Goal: Task Accomplishment & Management: Use online tool/utility

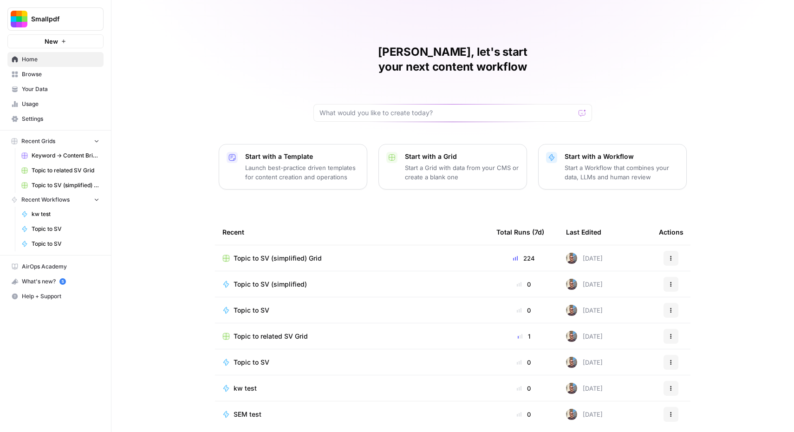
click at [592, 165] on p "Start a Workflow that combines your data, LLMs and human review" at bounding box center [622, 172] width 114 height 19
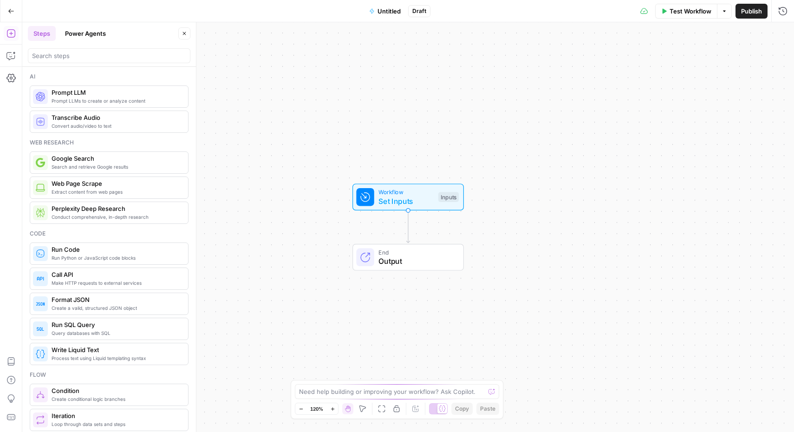
click at [398, 207] on div "Workflow Set Inputs Inputs Test Step" at bounding box center [407, 196] width 111 height 27
click at [667, 59] on span "Add Field" at bounding box center [680, 63] width 27 height 9
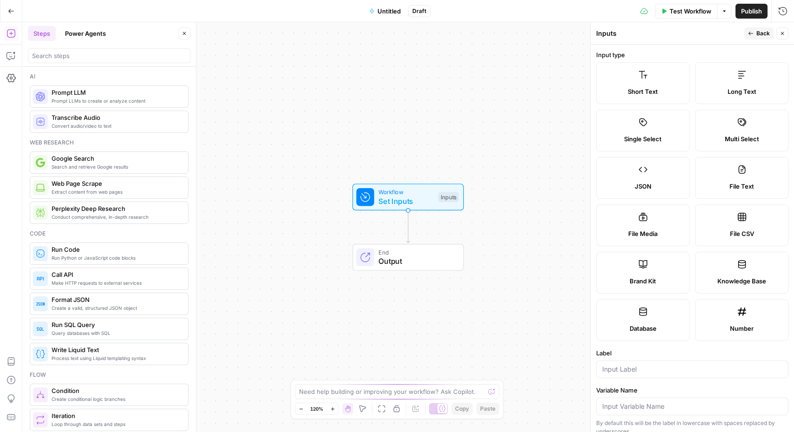
click at [638, 85] on label "Short Text" at bounding box center [642, 83] width 93 height 42
click at [632, 375] on div at bounding box center [692, 369] width 192 height 18
type input "Topic"
click at [762, 29] on span "Back" at bounding box center [762, 33] width 13 height 8
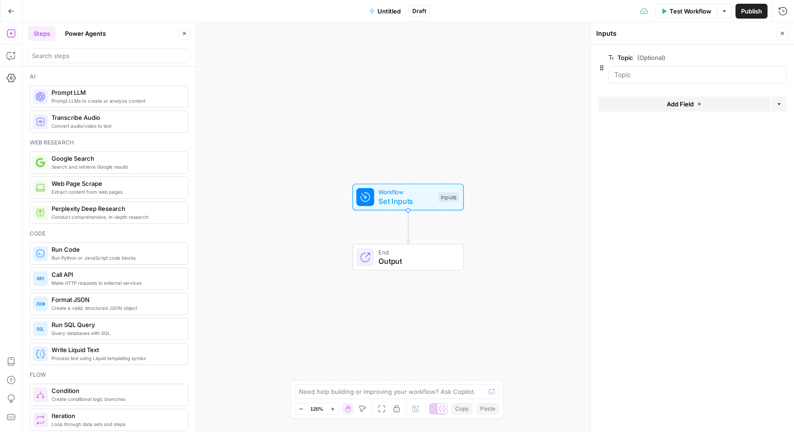
click at [783, 32] on icon "button" at bounding box center [782, 33] width 3 height 3
click at [398, 197] on span "Set Inputs" at bounding box center [405, 201] width 55 height 11
click at [380, 391] on textarea at bounding box center [392, 391] width 186 height 9
type textarea "I set the input to Topic. I'll paste a topic there and need to get the search v…"
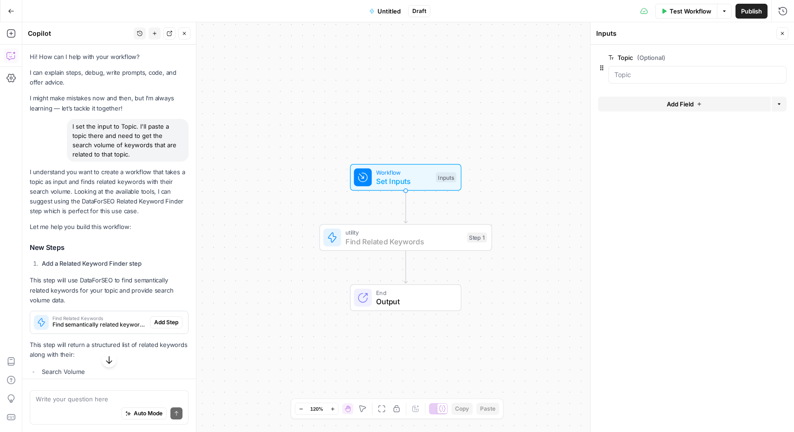
click at [161, 318] on span "Add Step" at bounding box center [166, 322] width 24 height 8
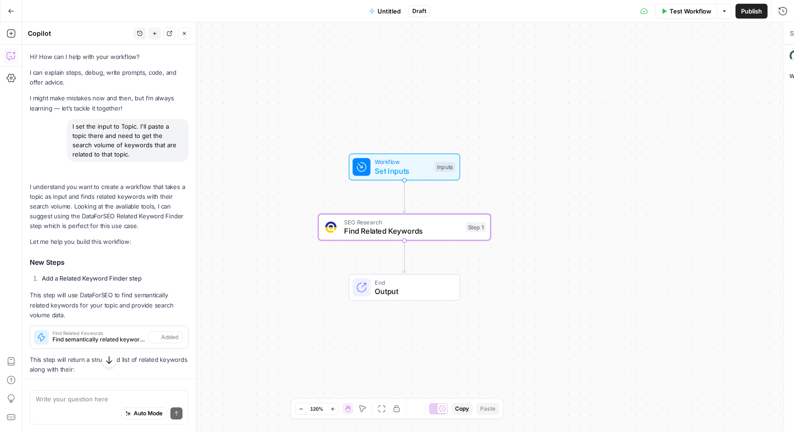
type textarea "Find Related Keywords"
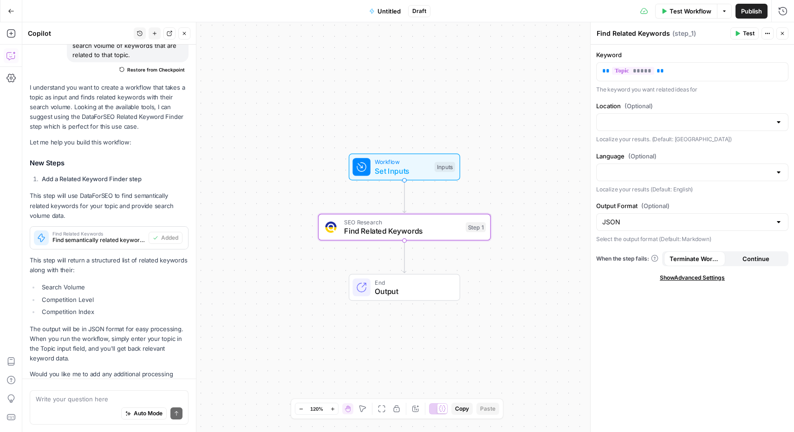
scroll to position [122, 0]
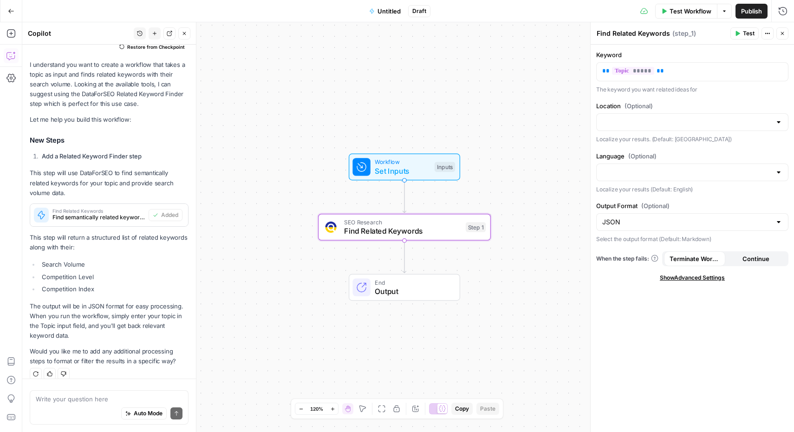
click at [693, 7] on span "Test Workflow" at bounding box center [691, 11] width 42 height 9
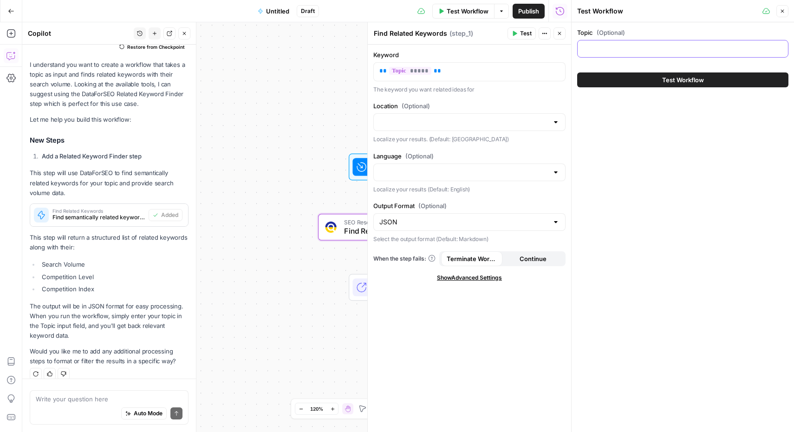
click at [665, 48] on input "Topic (Optional)" at bounding box center [682, 48] width 199 height 9
paste input "Split Product Catalogs by Product Lines"
type input "Split Product Catalogs by Product Lines"
click at [679, 83] on span "Test Workflow" at bounding box center [683, 79] width 42 height 9
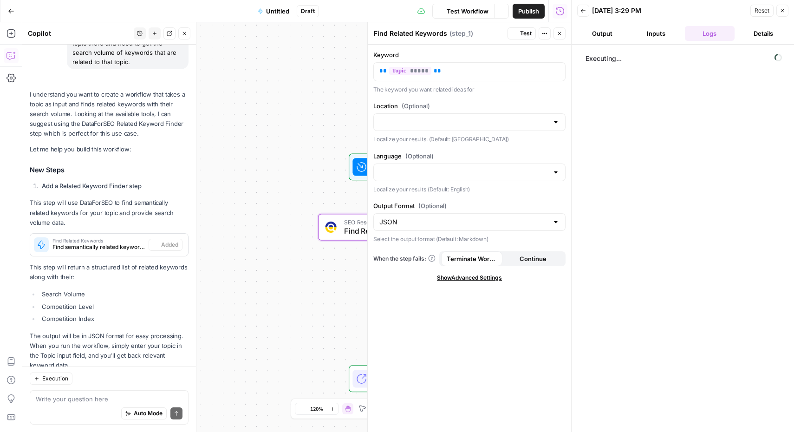
scroll to position [122, 0]
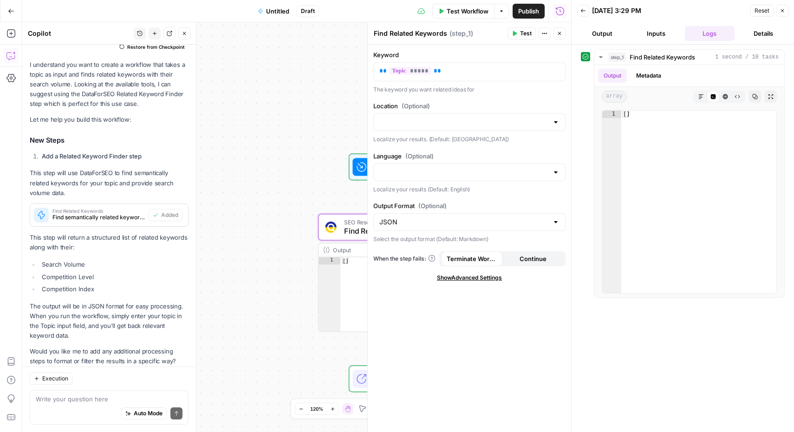
click at [784, 13] on icon "button" at bounding box center [783, 11] width 6 height 6
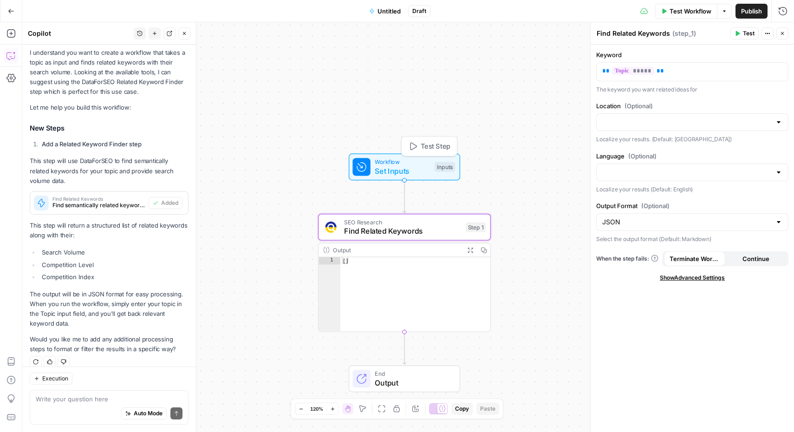
click at [413, 164] on span "Workflow" at bounding box center [402, 161] width 55 height 9
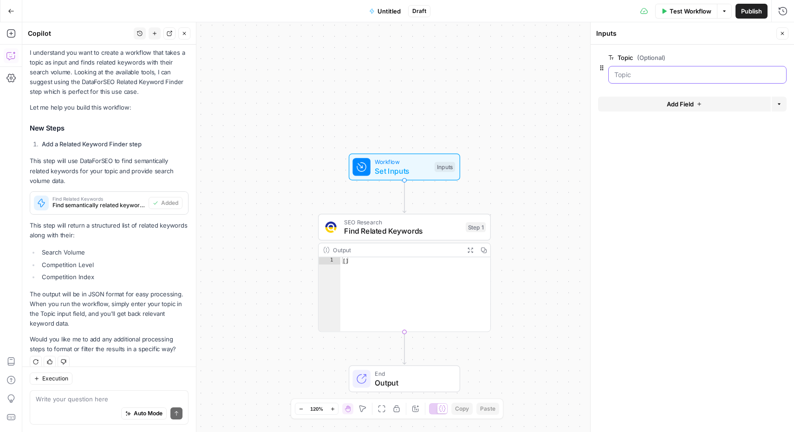
click at [646, 74] on input "Topic (Optional)" at bounding box center [697, 74] width 166 height 9
click at [671, 11] on span "Test Workflow" at bounding box center [691, 11] width 42 height 9
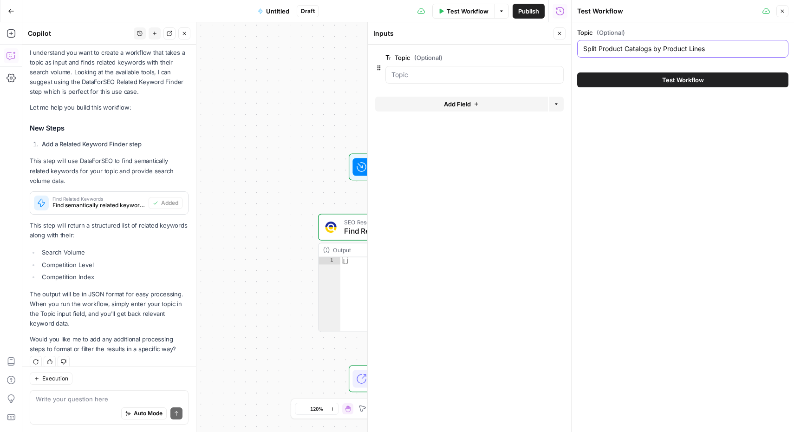
click at [665, 49] on input "Split Product Catalogs by Product Lines" at bounding box center [682, 48] width 199 height 9
type input "Edit PDF"
click at [693, 85] on button "Test Workflow" at bounding box center [682, 79] width 211 height 15
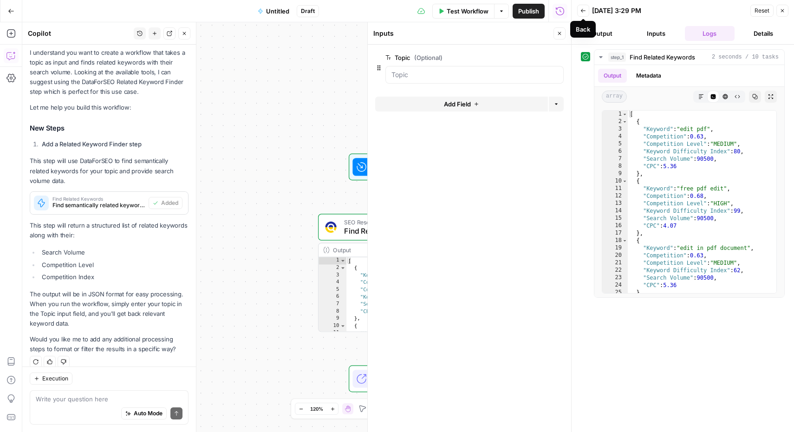
click at [584, 8] on icon "button" at bounding box center [583, 11] width 6 height 6
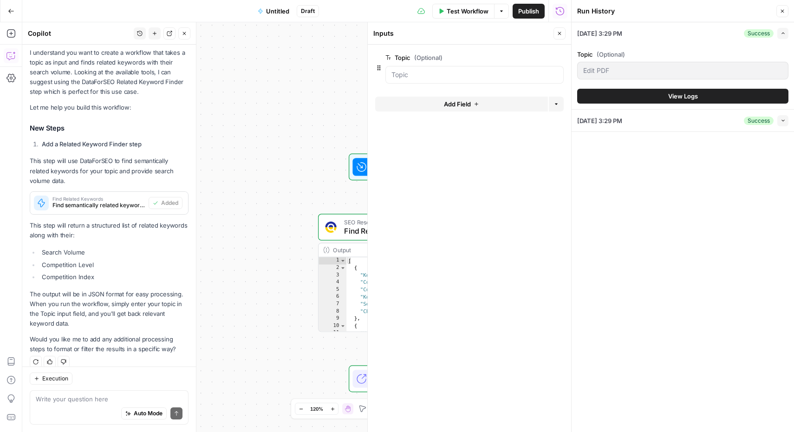
click at [783, 7] on button "Close" at bounding box center [782, 11] width 12 height 12
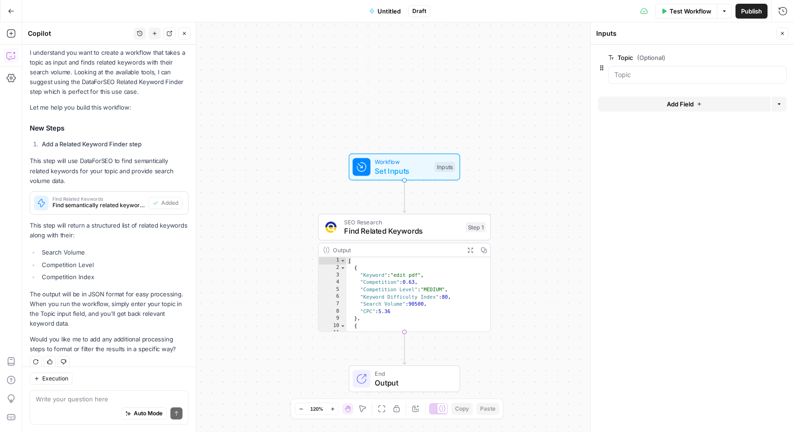
click at [690, 16] on button "Test Workflow" at bounding box center [686, 11] width 62 height 15
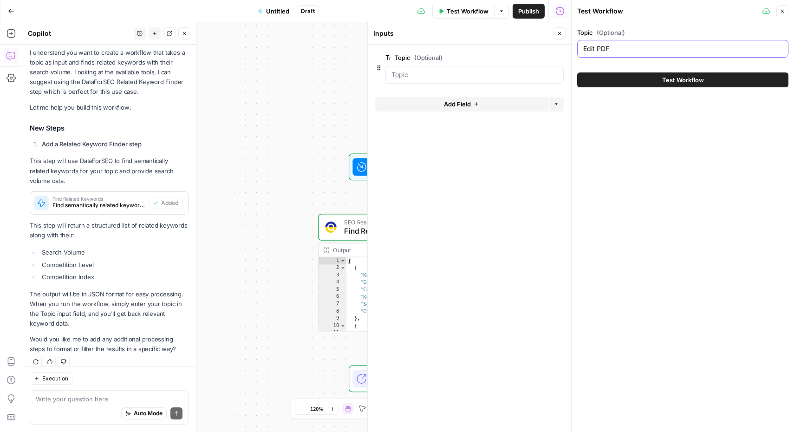
click at [668, 45] on input "Edit PDF" at bounding box center [682, 48] width 199 height 9
paste input "Annotate Presentations During Team Reviews"
type input "Annotate Presentations During Team Reviews"
click at [666, 84] on span "Test Workflow" at bounding box center [683, 79] width 42 height 9
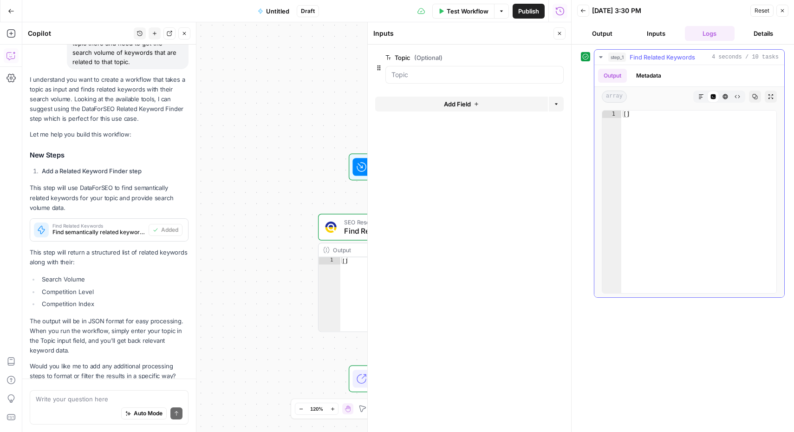
scroll to position [134, 0]
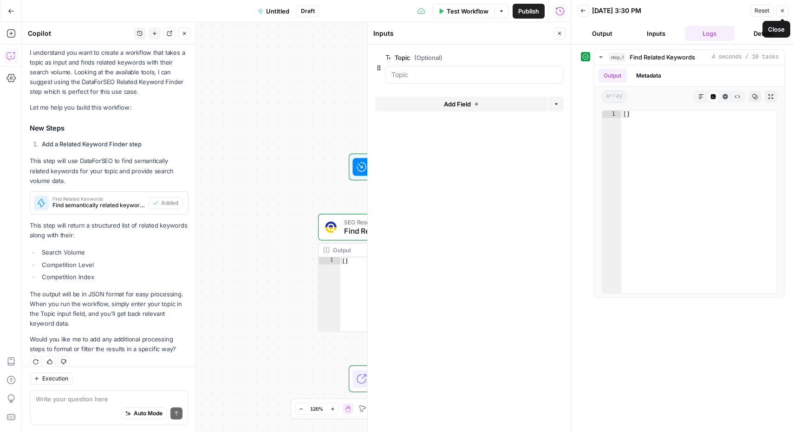
click at [781, 9] on icon "button" at bounding box center [782, 10] width 3 height 3
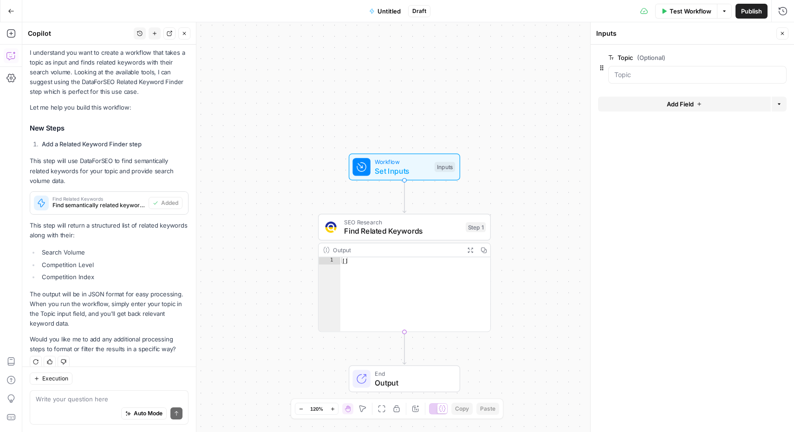
click at [65, 407] on div "Auto Mode Send" at bounding box center [109, 414] width 147 height 20
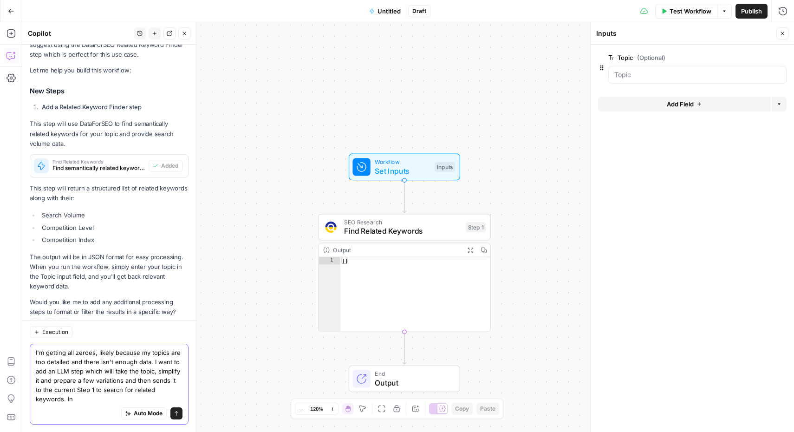
scroll to position [181, 0]
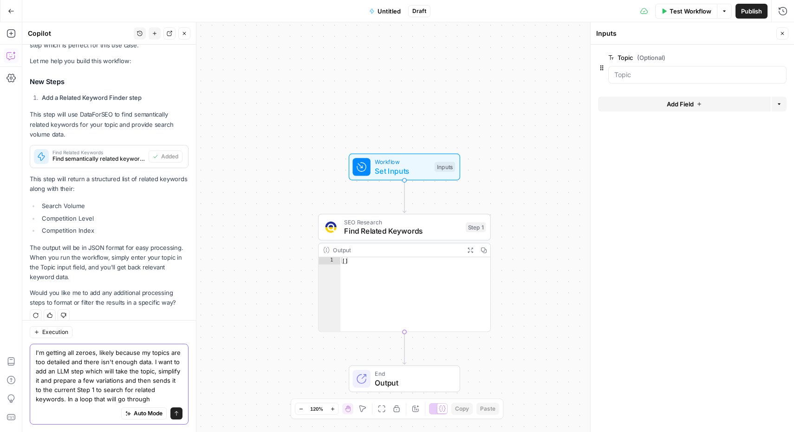
click at [91, 380] on textarea "I'm getting all zeroes, likely because my topics are too detailed and there isn…" at bounding box center [109, 376] width 147 height 56
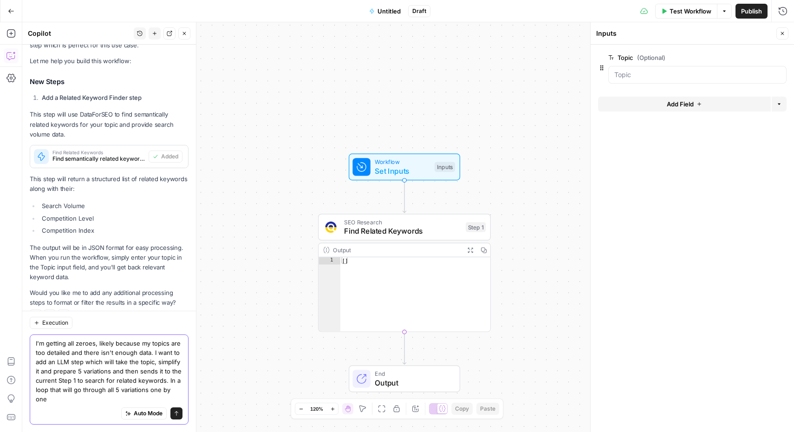
type textarea "I'm getting all zeroes, likely because my topics are too detailed and there isn…"
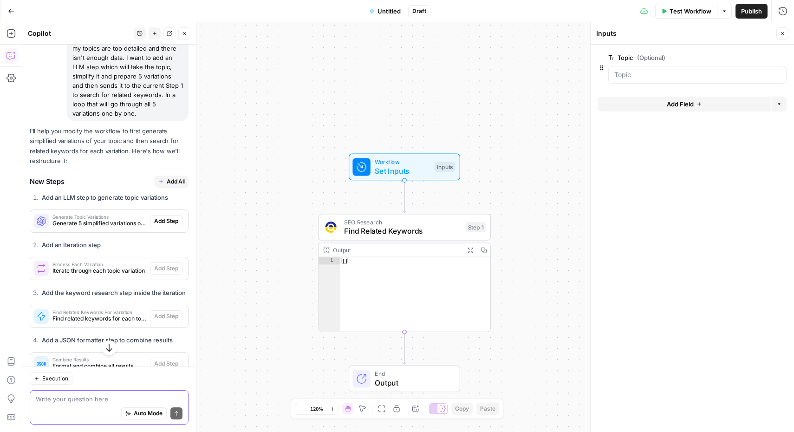
scroll to position [449, 0]
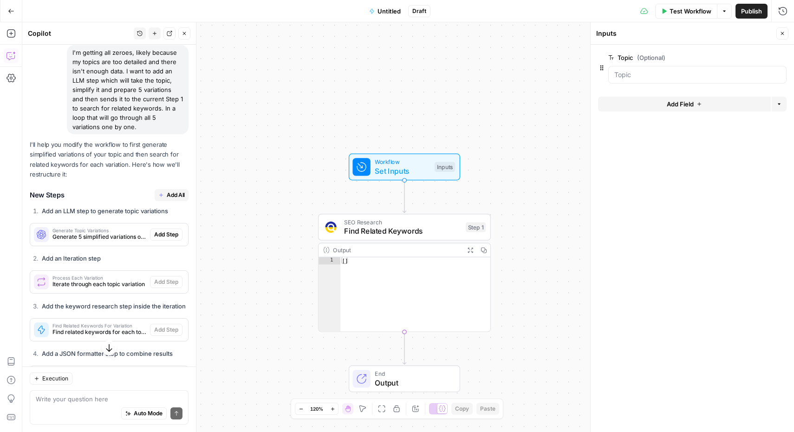
click at [169, 191] on span "Add All" at bounding box center [176, 195] width 18 height 8
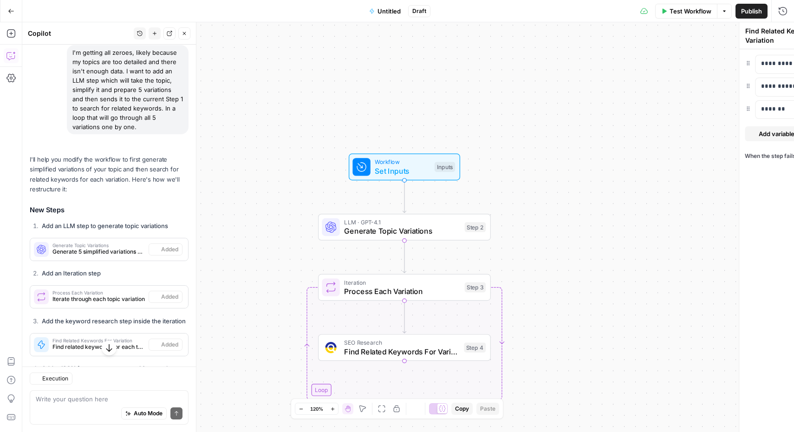
type textarea "Combine Results"
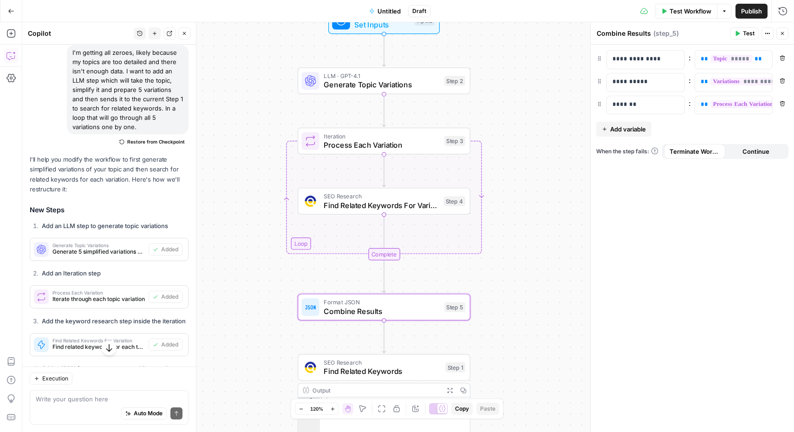
drag, startPoint x: 274, startPoint y: 246, endPoint x: 253, endPoint y: 100, distance: 147.7
click at [253, 100] on div "Workflow Set Inputs Inputs LLM · GPT-4.1 Generate Topic Variations Step 2 Loop …" at bounding box center [408, 227] width 772 height 410
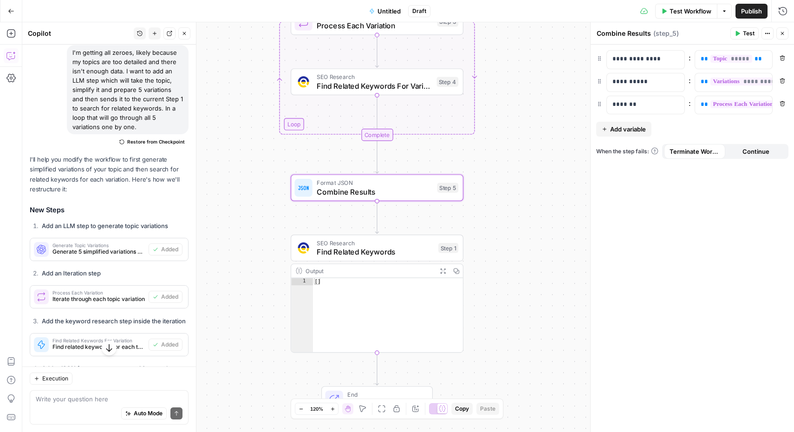
drag, startPoint x: 551, startPoint y: 288, endPoint x: 544, endPoint y: 169, distance: 119.5
click at [544, 169] on div "Workflow Set Inputs Inputs LLM · GPT-4.1 Generate Topic Variations Step 2 Loop …" at bounding box center [408, 227] width 772 height 410
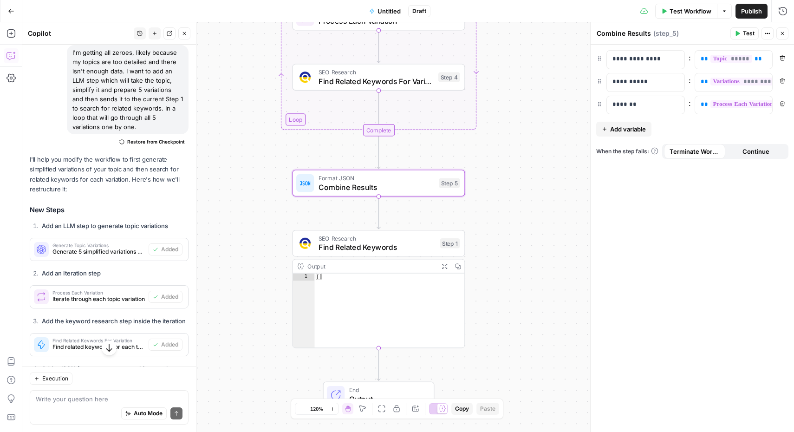
click at [681, 6] on button "Test Workflow" at bounding box center [686, 11] width 62 height 15
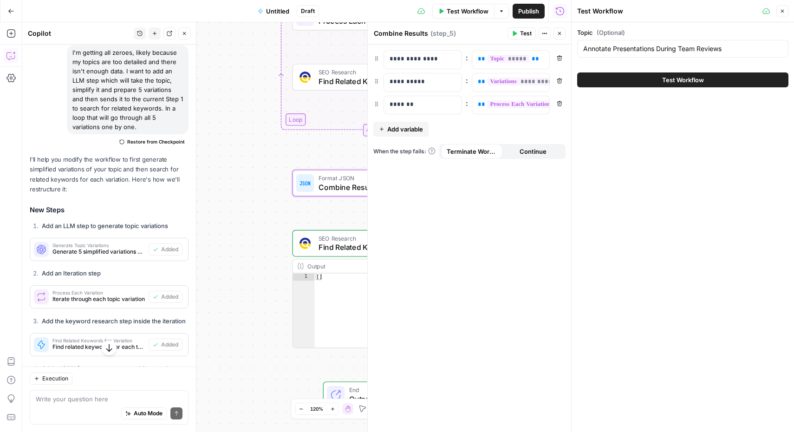
click at [679, 82] on span "Test Workflow" at bounding box center [683, 79] width 42 height 9
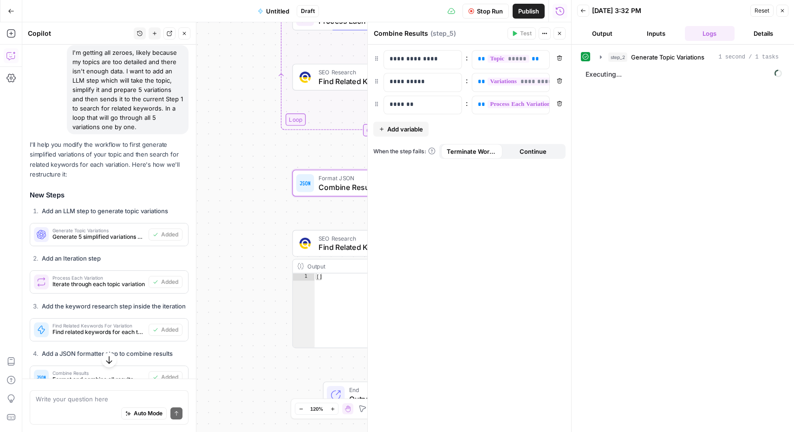
scroll to position [449, 0]
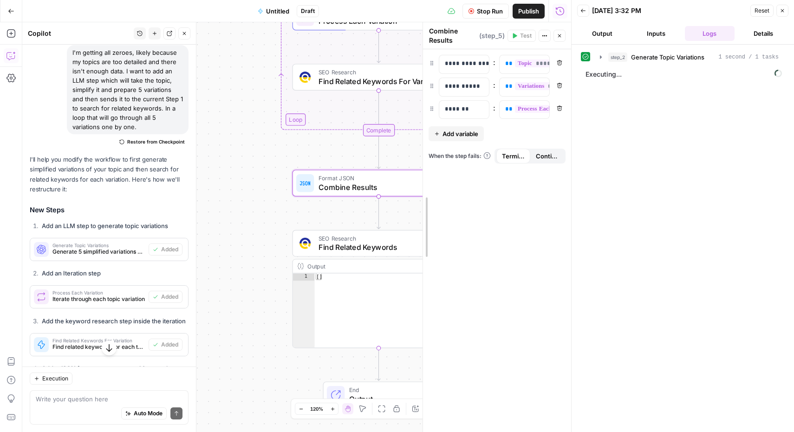
drag, startPoint x: 367, startPoint y: 183, endPoint x: 458, endPoint y: 179, distance: 90.6
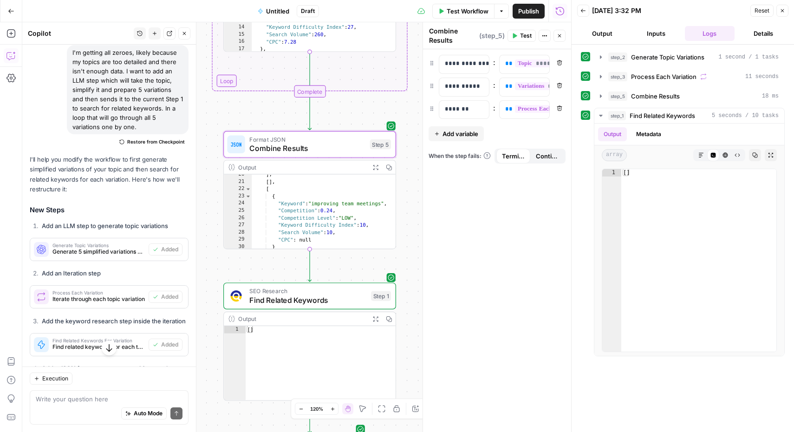
scroll to position [124, 0]
click at [782, 7] on button "Close" at bounding box center [782, 11] width 12 height 12
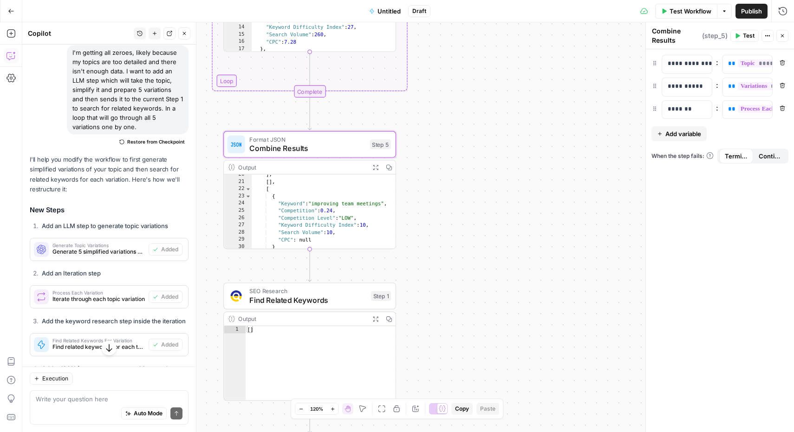
click at [391, 11] on span "Untitled" at bounding box center [389, 11] width 23 height 9
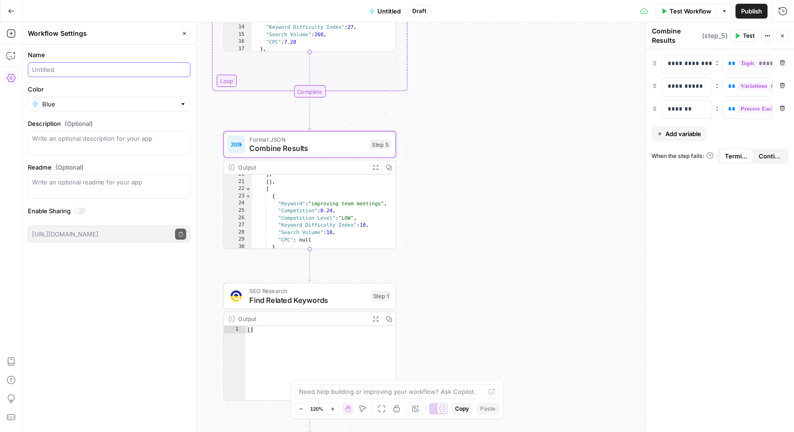
click at [150, 65] on input "Name" at bounding box center [109, 69] width 154 height 9
type input "S"
type input "Topic - variations - SV"
click at [756, 7] on span "Publish" at bounding box center [751, 11] width 21 height 9
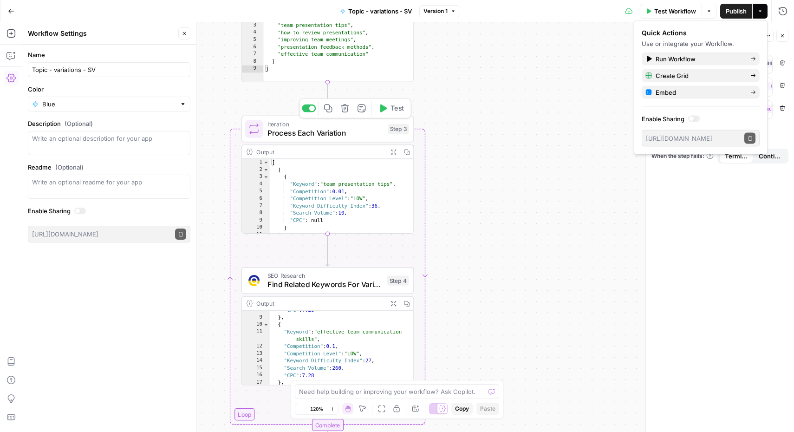
click at [308, 132] on span "Process Each Variation" at bounding box center [325, 132] width 116 height 11
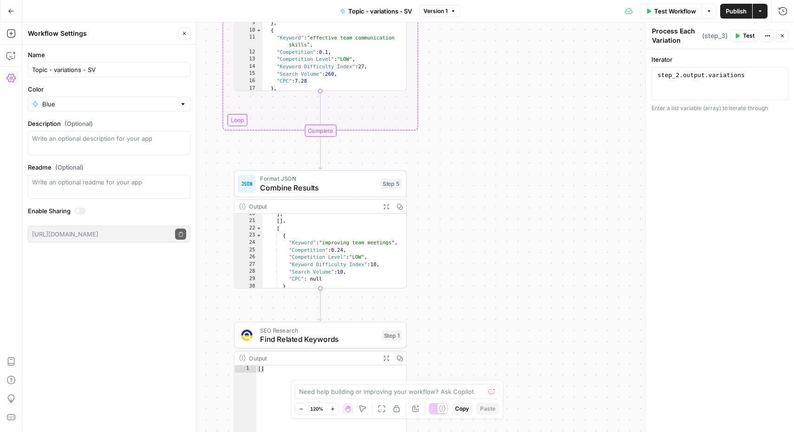
click at [323, 344] on span "Find Related Keywords" at bounding box center [318, 338] width 117 height 11
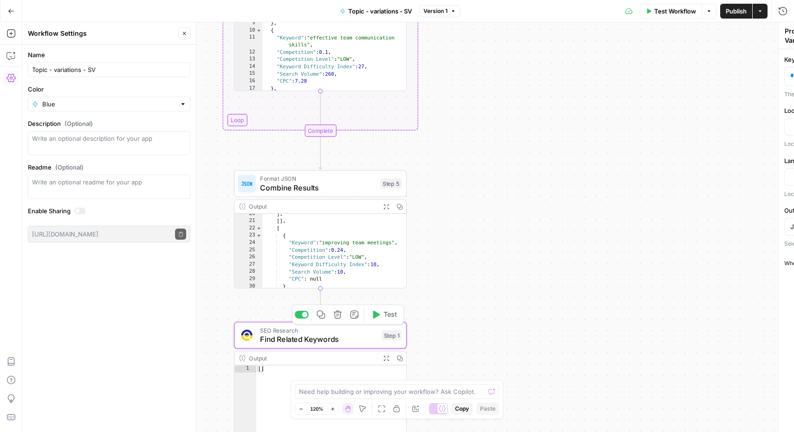
type textarea "Find Related Keywords"
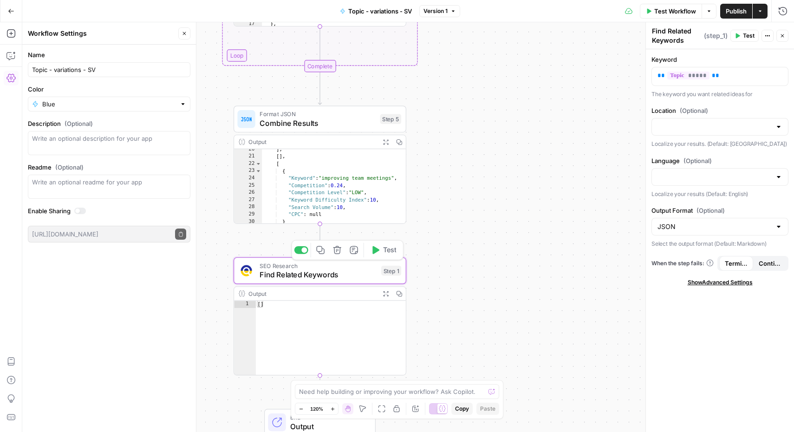
click at [341, 251] on icon "button" at bounding box center [337, 250] width 9 height 9
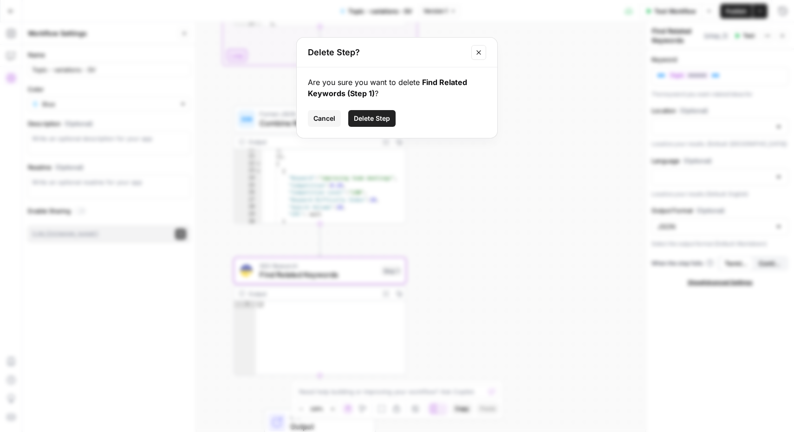
click at [371, 118] on span "Delete Step" at bounding box center [372, 118] width 36 height 9
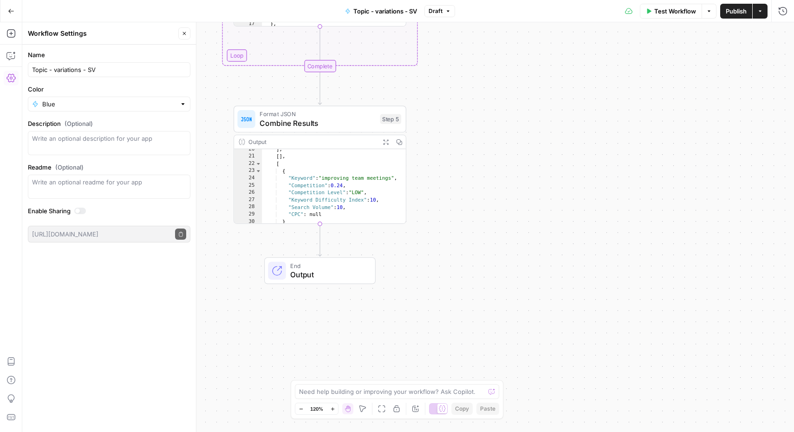
click at [671, 11] on span "Test Workflow" at bounding box center [675, 11] width 42 height 9
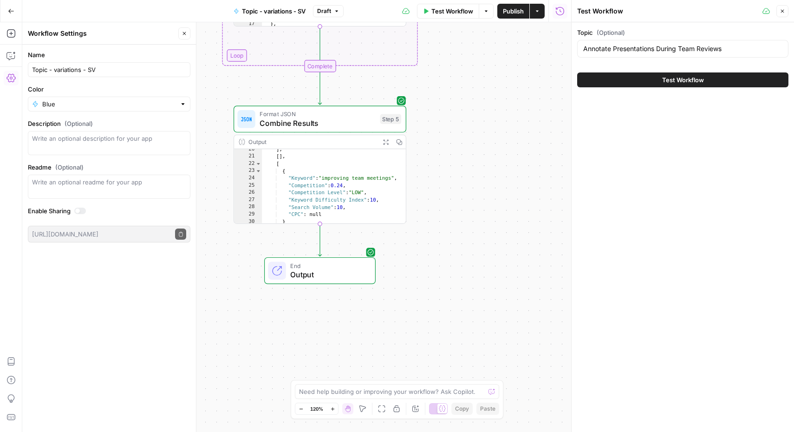
click at [667, 82] on span "Test Workflow" at bounding box center [683, 79] width 42 height 9
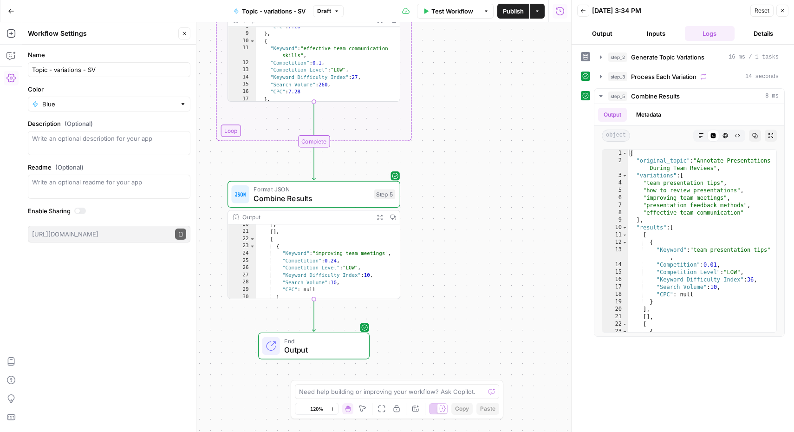
click at [782, 9] on icon "button" at bounding box center [783, 11] width 6 height 6
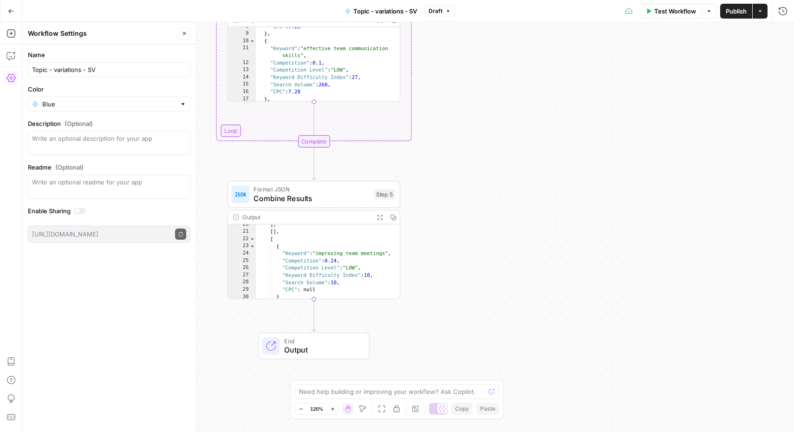
click at [185, 31] on icon "button" at bounding box center [185, 34] width 6 height 6
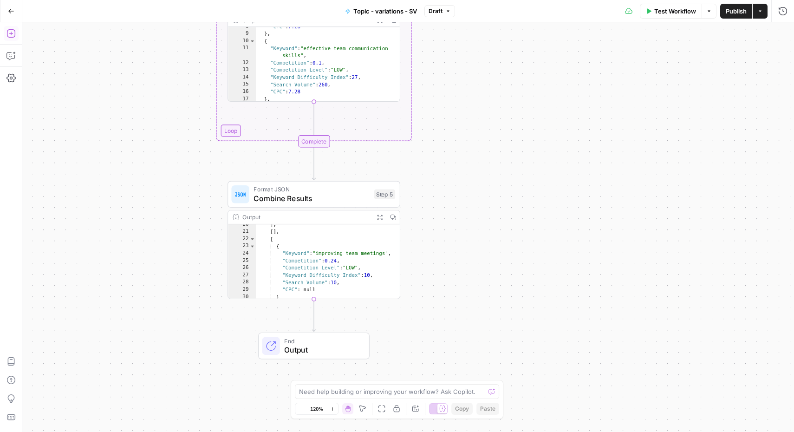
click at [14, 33] on icon "button" at bounding box center [11, 33] width 8 height 8
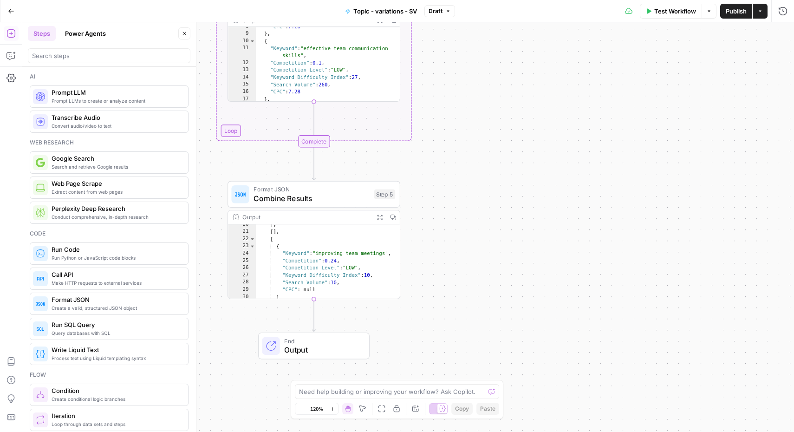
click at [542, 308] on div "Workflow Set Inputs Inputs LLM · GPT-4.1 Generate Topic Variations Step 2 Outpu…" at bounding box center [408, 227] width 772 height 410
click at [414, 395] on textarea at bounding box center [392, 391] width 186 height 9
click at [407, 392] on textarea at bounding box center [392, 391] width 186 height 9
click at [2, 54] on div "Add Steps Copilot Settings AirOps Academy Help Give Feedback Shortcuts" at bounding box center [11, 227] width 22 height 410
click at [7, 55] on icon "button" at bounding box center [11, 55] width 9 height 9
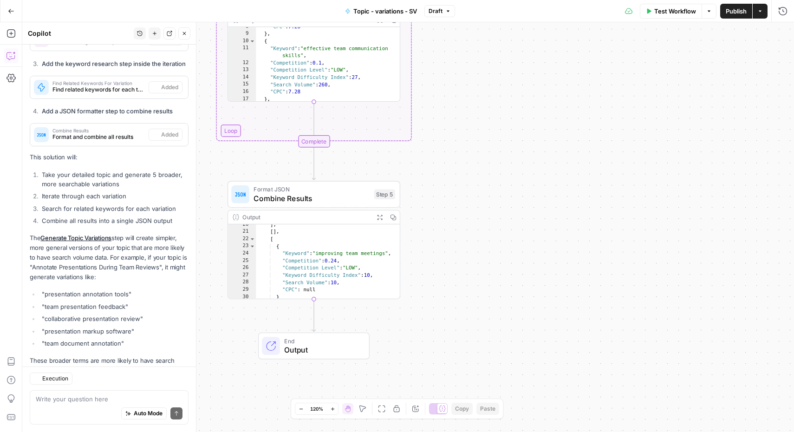
scroll to position [763, 0]
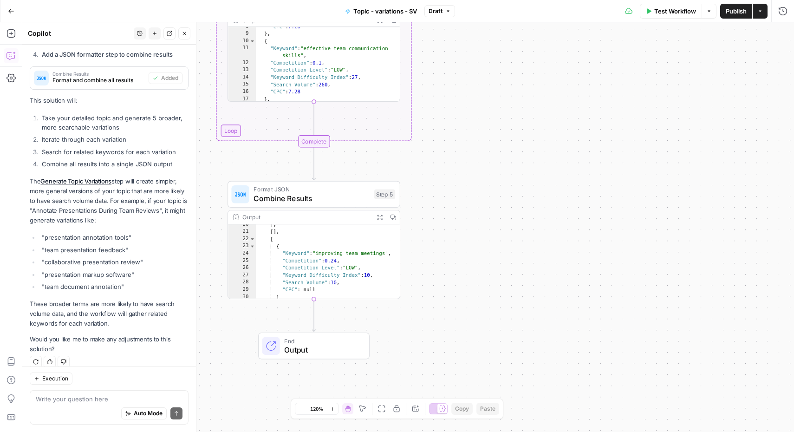
click at [739, 13] on span "Publish" at bounding box center [736, 11] width 21 height 9
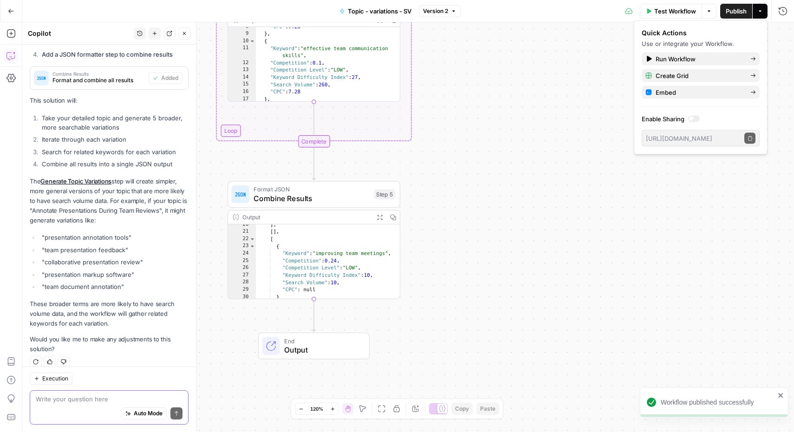
click at [97, 403] on textarea at bounding box center [109, 398] width 147 height 9
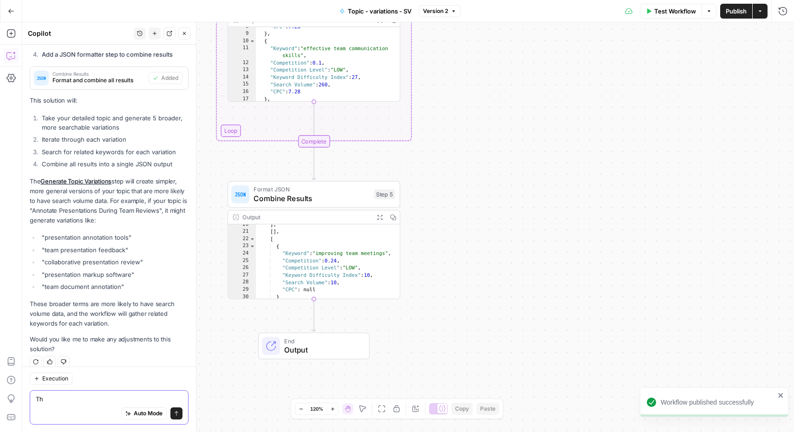
type textarea "T"
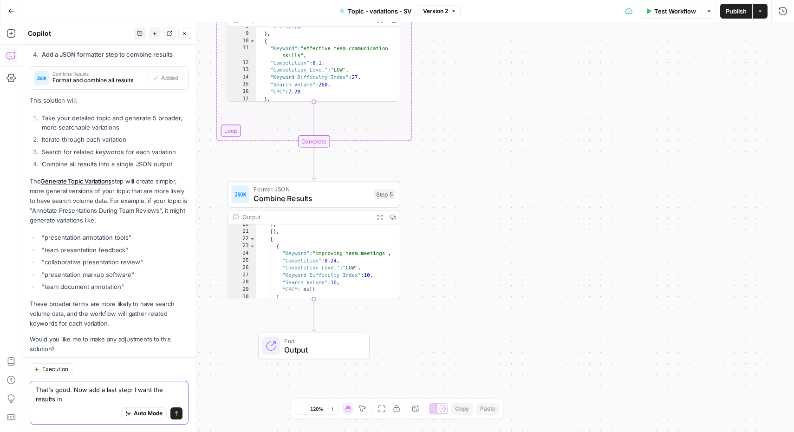
scroll to position [772, 0]
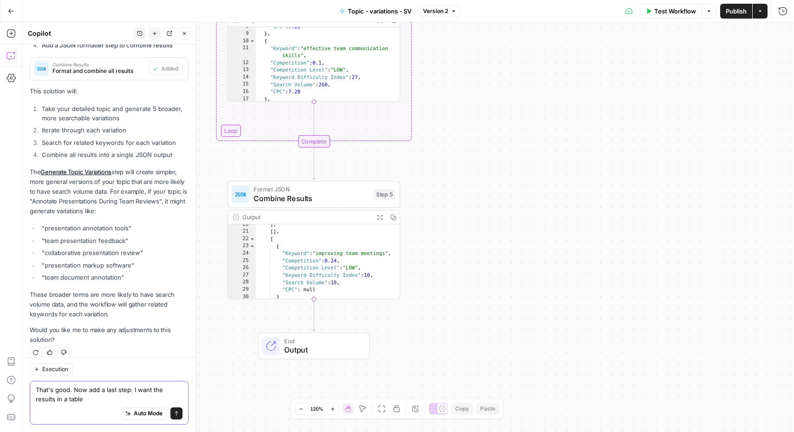
type textarea "That's good. Now add a last step: I want the results in a table."
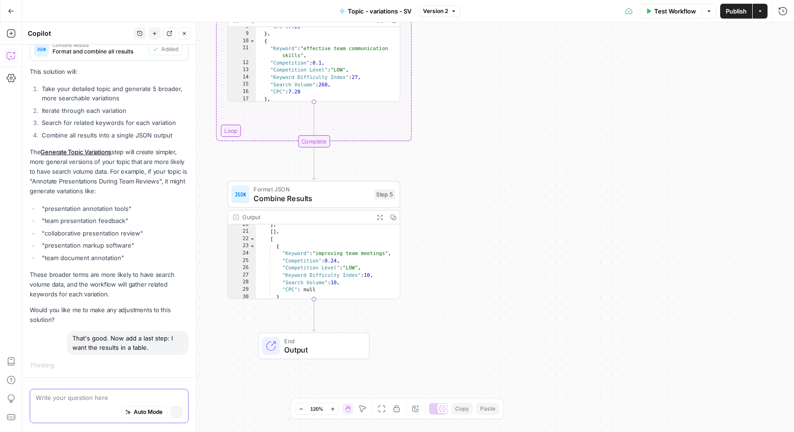
scroll to position [743, 0]
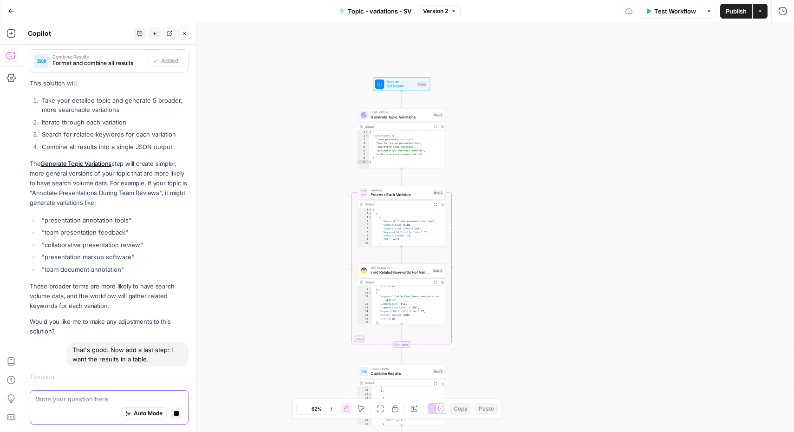
click at [88, 399] on textarea at bounding box center [109, 398] width 147 height 9
click at [112, 403] on textarea at bounding box center [109, 398] width 147 height 9
click at [110, 398] on textarea at bounding box center [109, 398] width 147 height 9
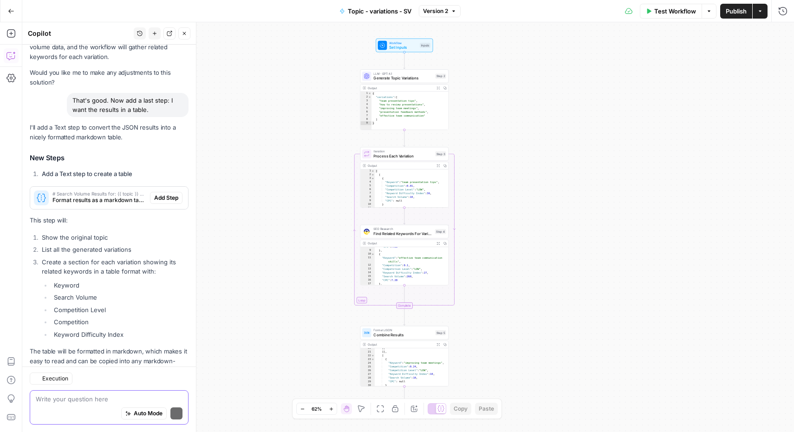
scroll to position [1096, 0]
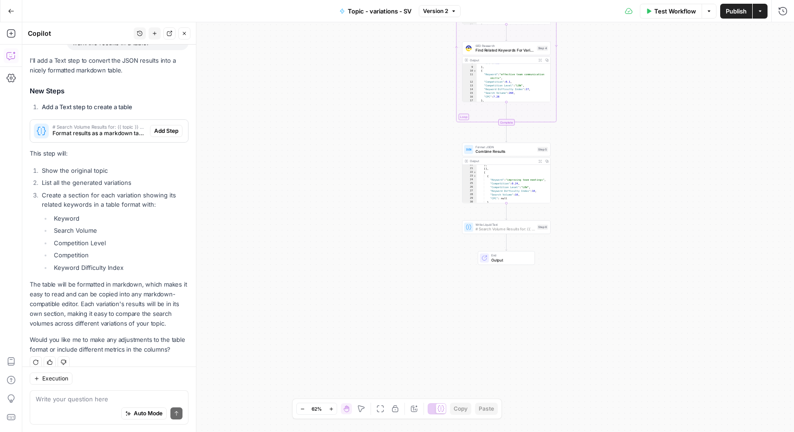
click at [163, 127] on span "Add Step" at bounding box center [166, 131] width 24 height 8
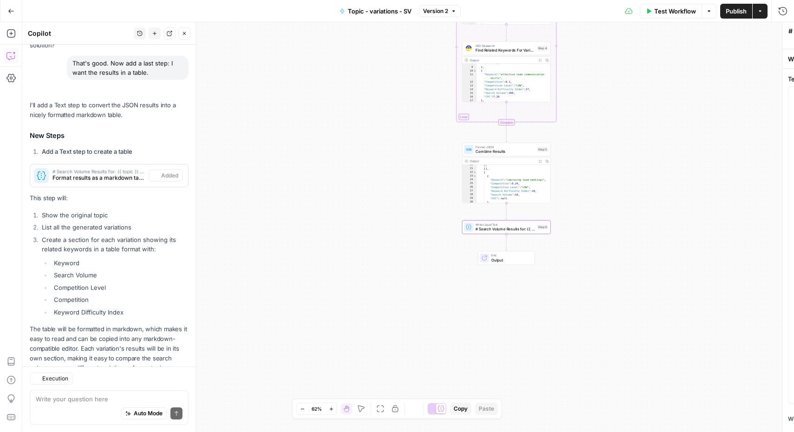
scroll to position [1111, 0]
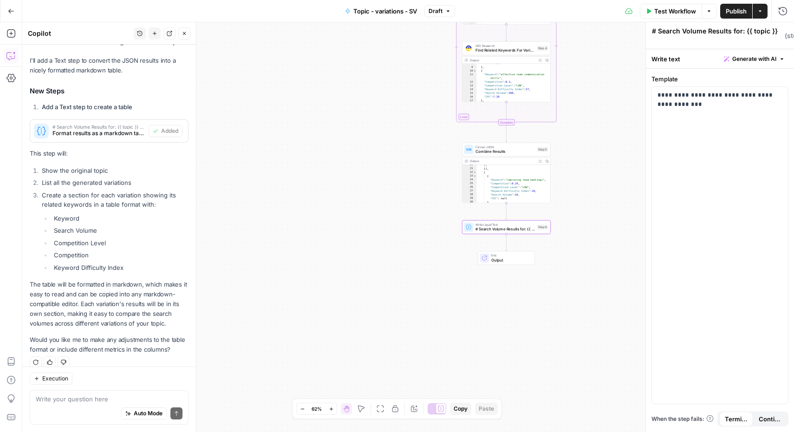
click at [673, 14] on span "Test Workflow" at bounding box center [675, 11] width 42 height 9
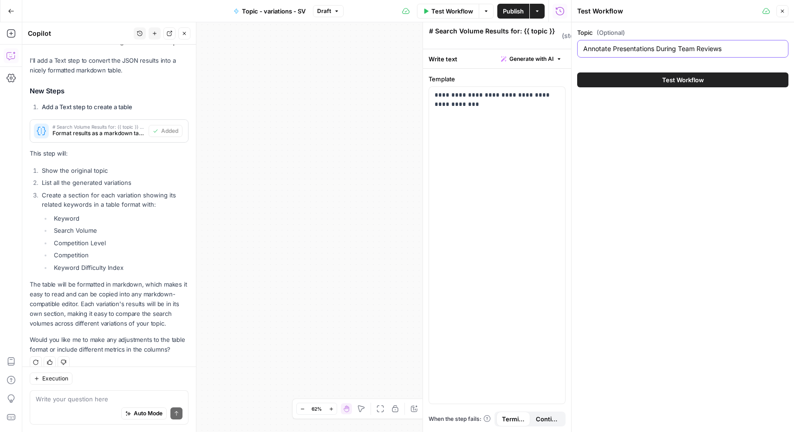
click at [635, 46] on input "Annotate Presentations During Team Reviews" at bounding box center [682, 48] width 199 height 9
paste input "Why Sales Teams Rely on Split PDF for Sales Contracts"
type input "Why Sales Teams Rely on Split PDF for Sales Contracts"
click at [664, 76] on span "Test Workflow" at bounding box center [683, 79] width 42 height 9
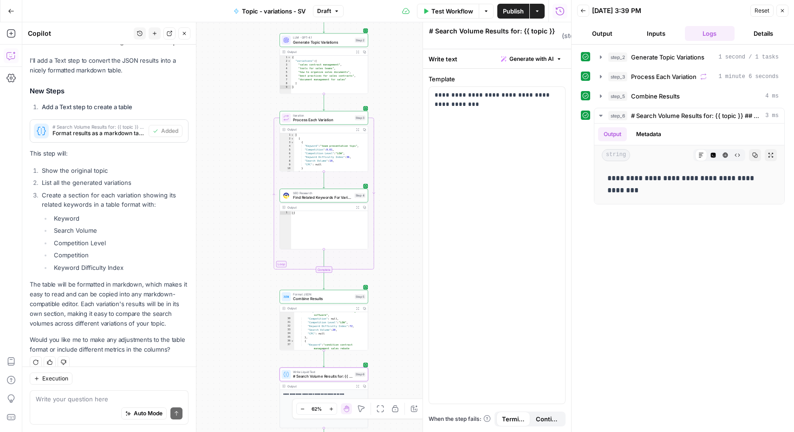
scroll to position [191, 0]
click at [668, 116] on span "# Search Volume Results for: {{ topic }} ## Generated Variations {% for variati…" at bounding box center [696, 115] width 130 height 9
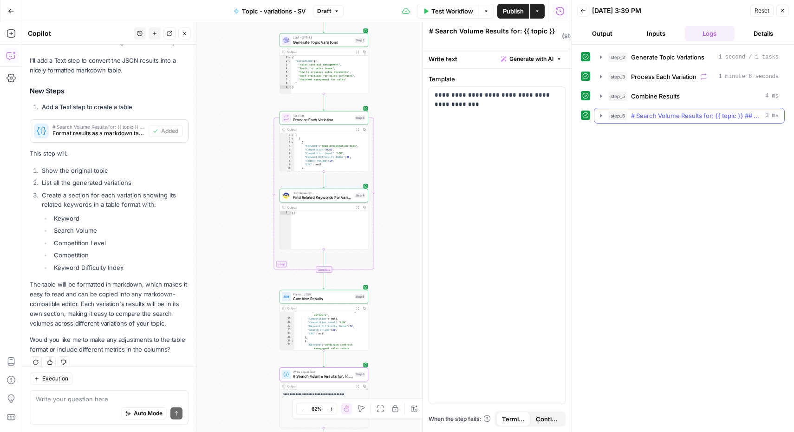
click at [668, 116] on span "# Search Volume Results for: {{ topic }} ## Generated Variations {% for variati…" at bounding box center [696, 115] width 130 height 9
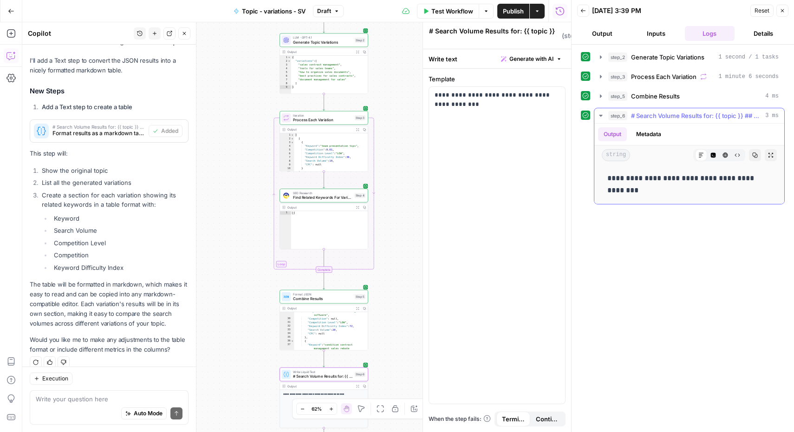
click at [619, 182] on p "**********" at bounding box center [689, 184] width 164 height 24
click at [741, 156] on button "Raw Output" at bounding box center [737, 155] width 12 height 12
click at [741, 156] on div "Raw Output" at bounding box center [737, 155] width 12 height 12
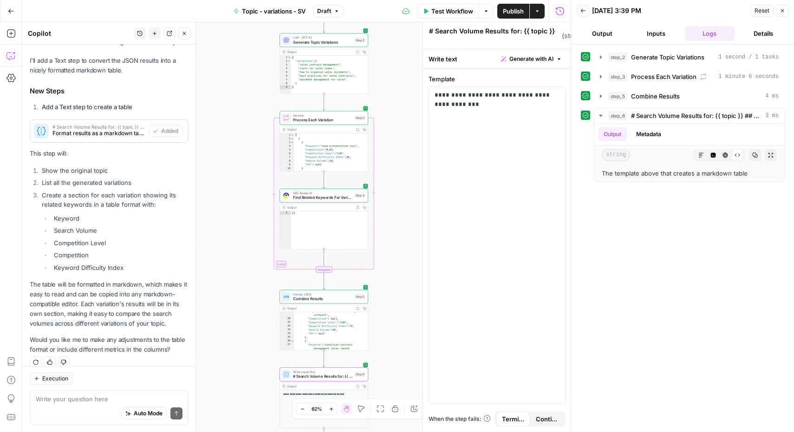
click at [779, 12] on button "Close" at bounding box center [782, 11] width 12 height 12
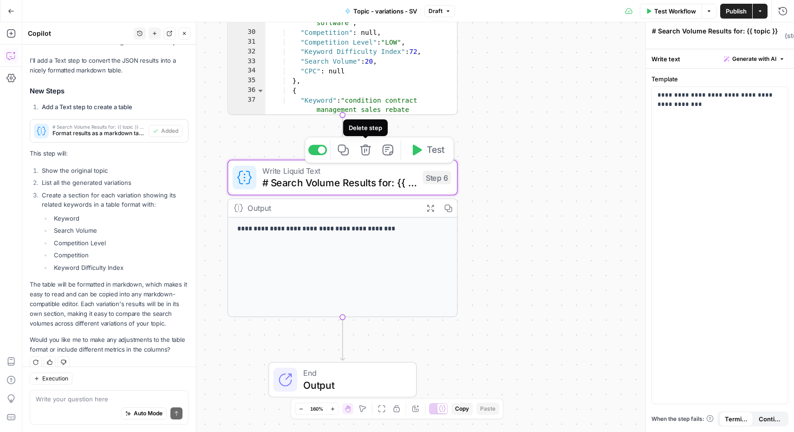
click at [370, 148] on icon "button" at bounding box center [366, 150] width 12 height 12
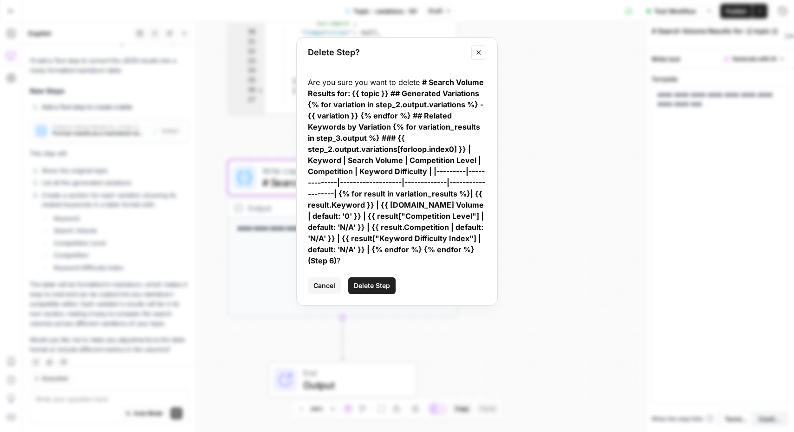
click at [383, 284] on span "Delete Step" at bounding box center [372, 285] width 36 height 9
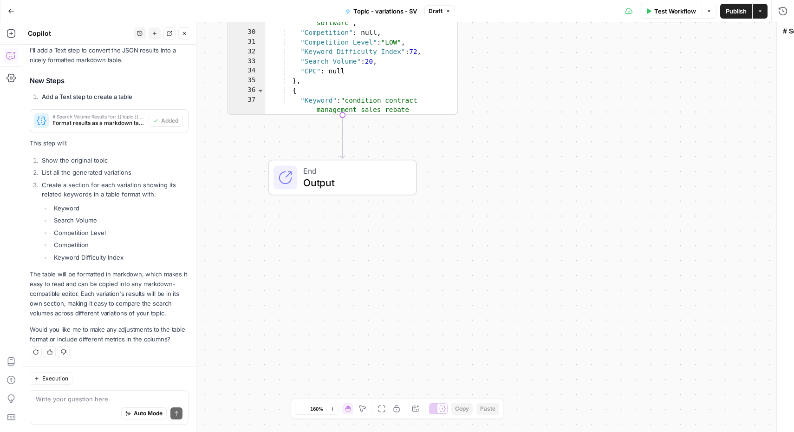
scroll to position [1096, 0]
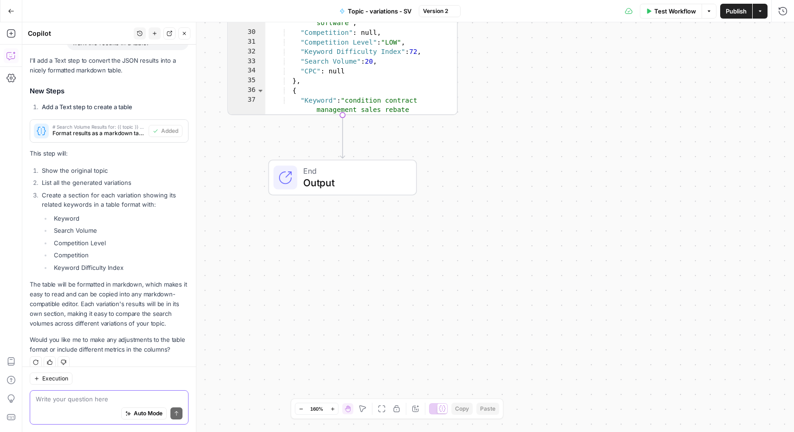
click at [124, 402] on textarea at bounding box center [109, 398] width 147 height 9
type textarea "Just give me the results in a markdown instead."
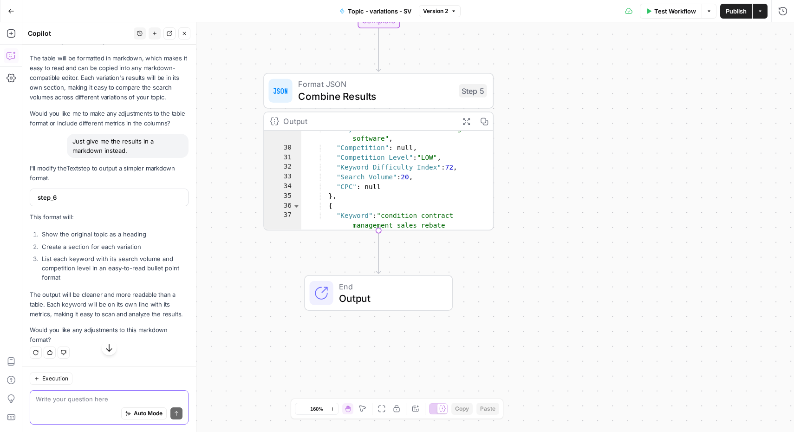
scroll to position [1351, 0]
click at [75, 192] on span "step_6" at bounding box center [108, 196] width 141 height 9
click at [73, 404] on div "Auto Mode Send" at bounding box center [109, 414] width 147 height 20
type textarea "Add that step, I removed the original one."
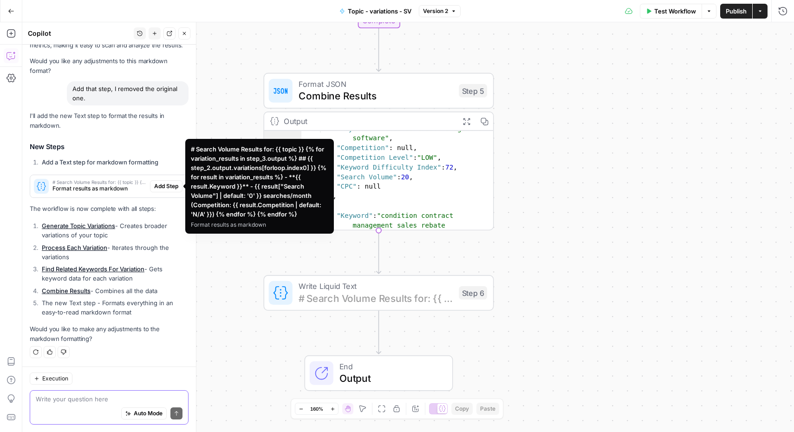
scroll to position [1626, 0]
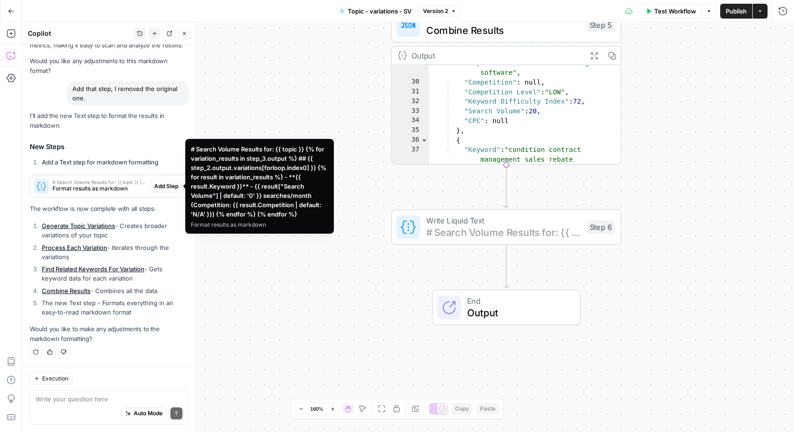
click at [156, 188] on span "Add Step" at bounding box center [166, 186] width 24 height 8
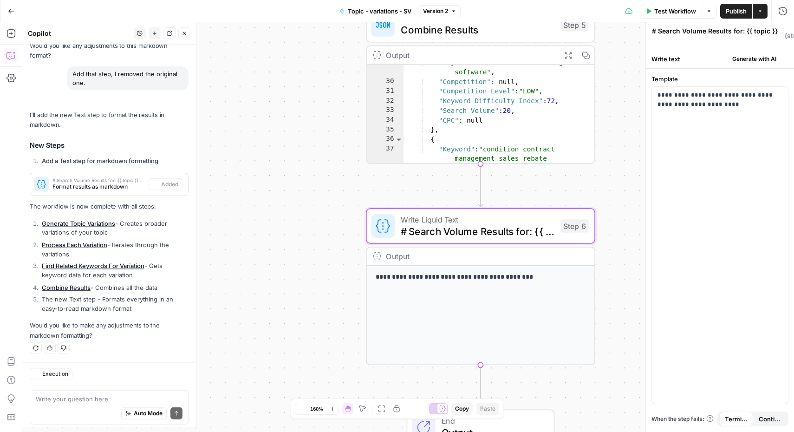
scroll to position [1838, 0]
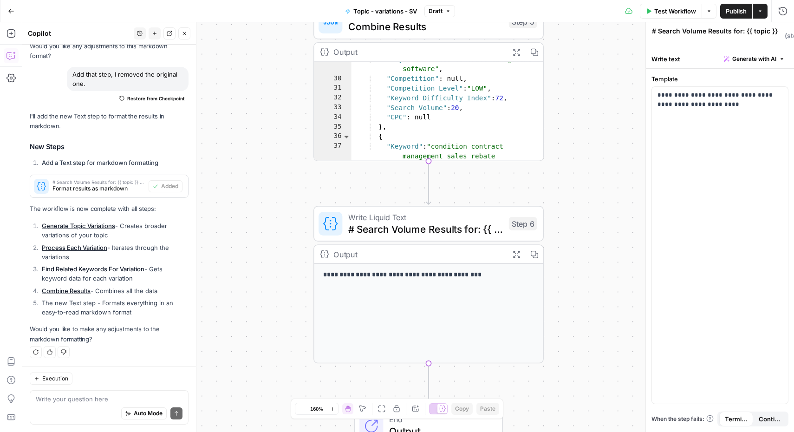
click at [735, 10] on span "Publish" at bounding box center [736, 11] width 21 height 9
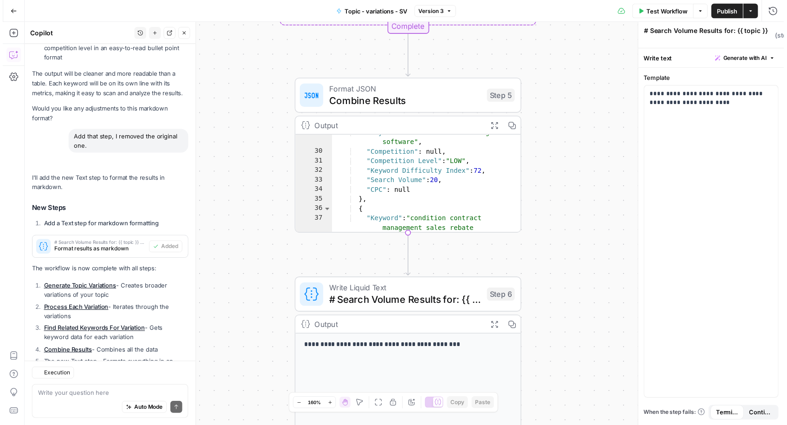
scroll to position [1838, 0]
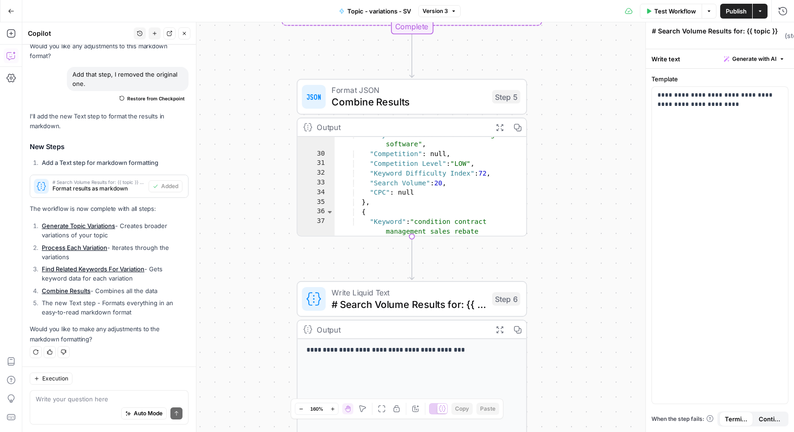
click at [678, 15] on button "Test Workflow" at bounding box center [671, 11] width 62 height 15
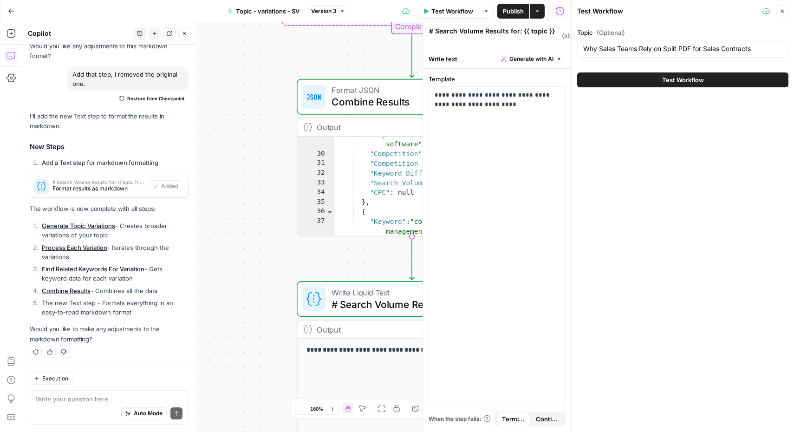
click at [676, 80] on span "Test Workflow" at bounding box center [683, 79] width 42 height 9
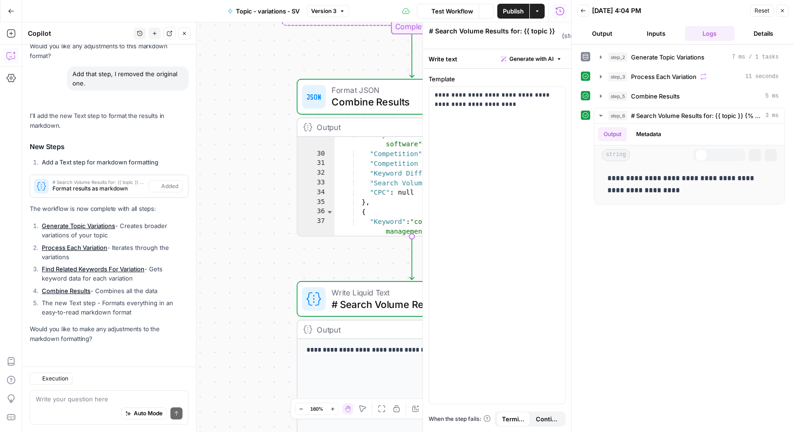
scroll to position [1670, 0]
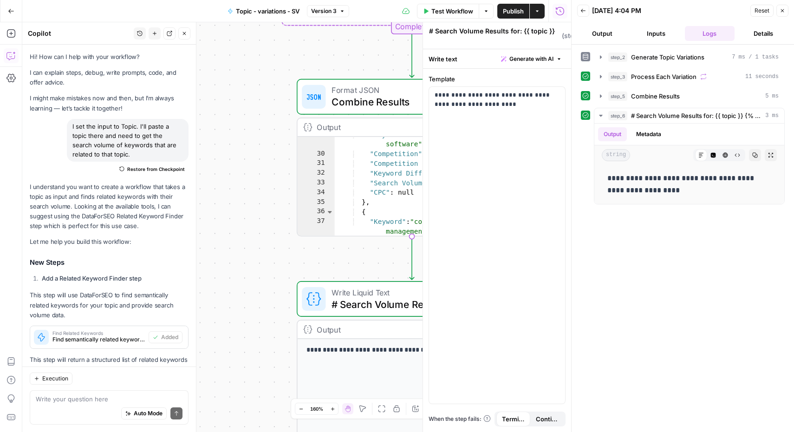
scroll to position [1670, 0]
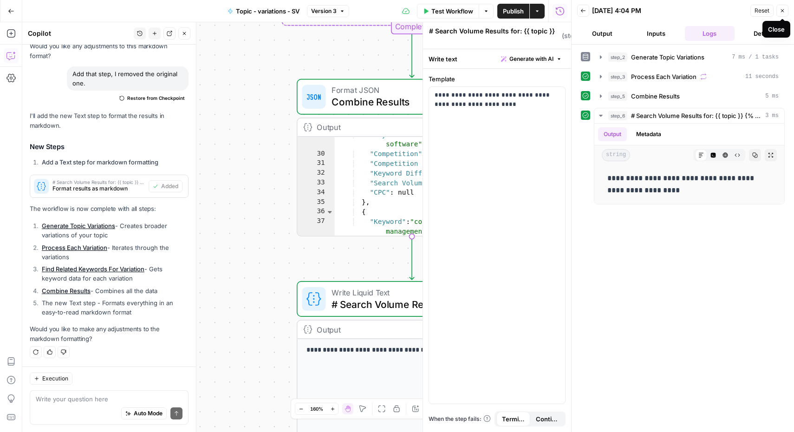
click at [782, 13] on icon "button" at bounding box center [783, 11] width 6 height 6
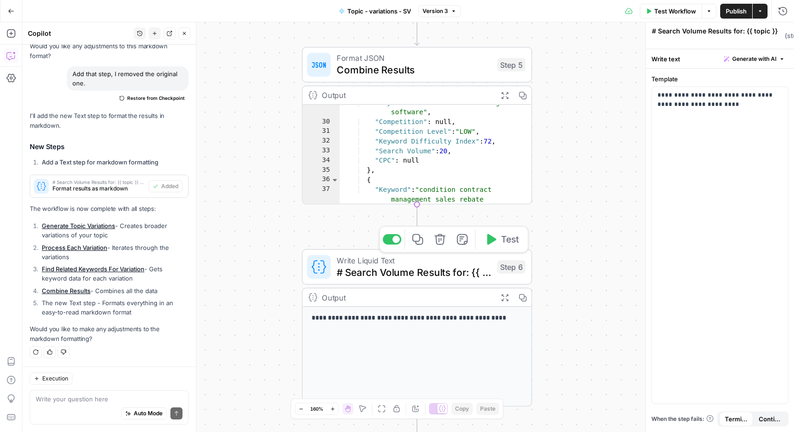
click at [437, 269] on span "# Search Volume Results for: {{ topic }} {% for variation_results in step_3.out…" at bounding box center [414, 272] width 155 height 15
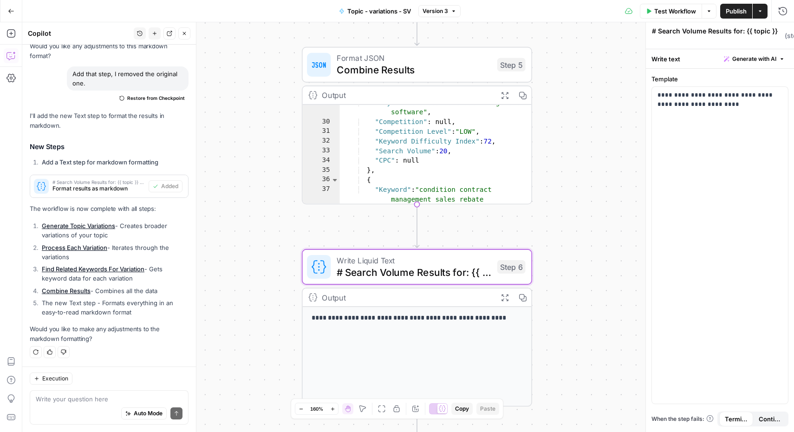
click at [756, 59] on span "Generate with AI" at bounding box center [754, 59] width 44 height 8
click at [721, 96] on p "To enrich screen reader interactions, please activate Accessibility in Grammarl…" at bounding box center [695, 93] width 166 height 9
click at [771, 146] on button "Generate" at bounding box center [765, 152] width 39 height 15
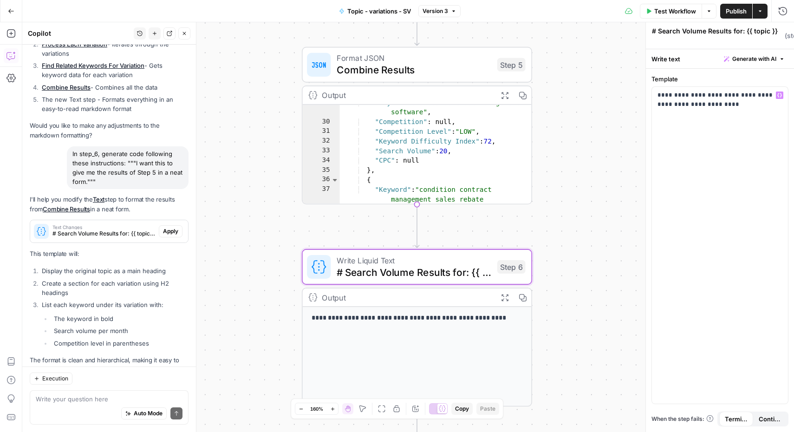
scroll to position [1959, 0]
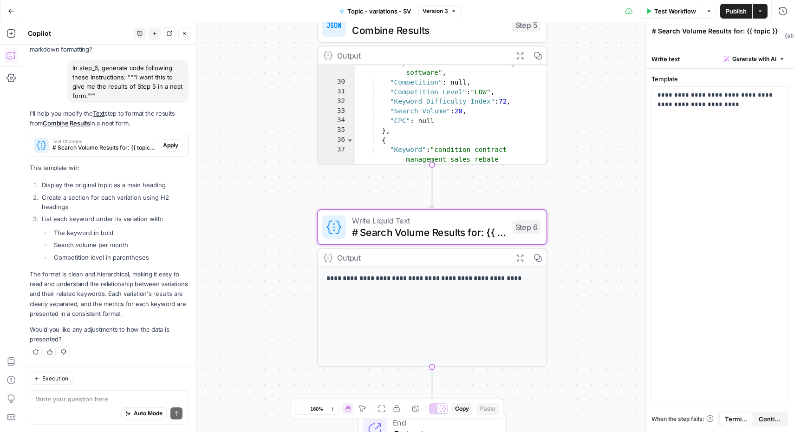
click at [163, 145] on span "Apply" at bounding box center [170, 145] width 15 height 8
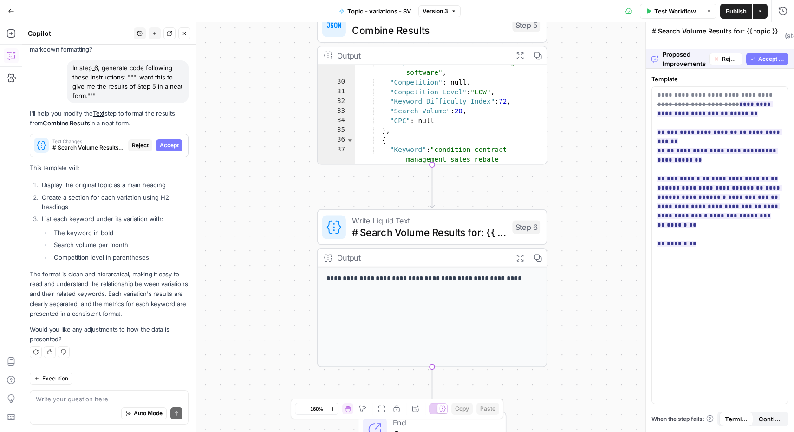
click at [763, 57] on span "Accept All" at bounding box center [771, 59] width 26 height 8
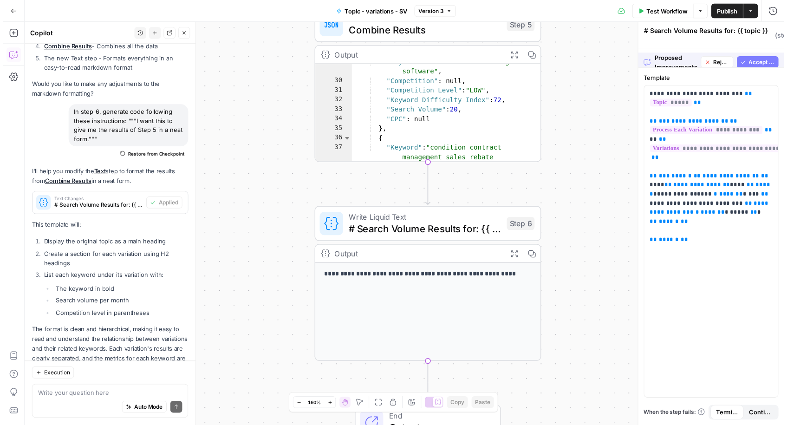
scroll to position [1974, 0]
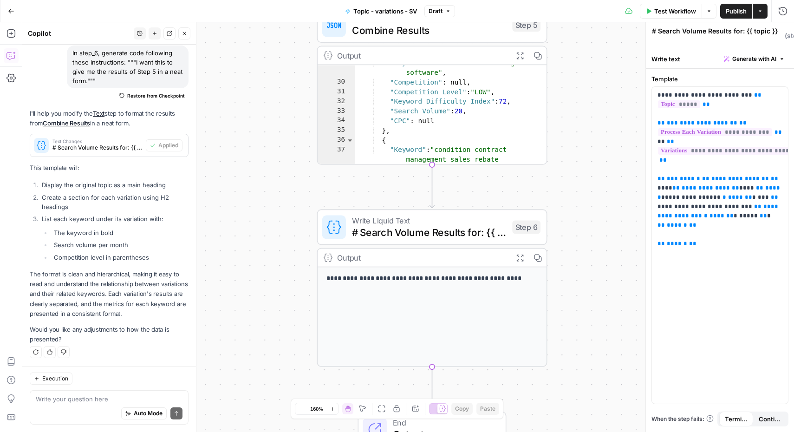
click at [738, 13] on span "Publish" at bounding box center [736, 11] width 21 height 9
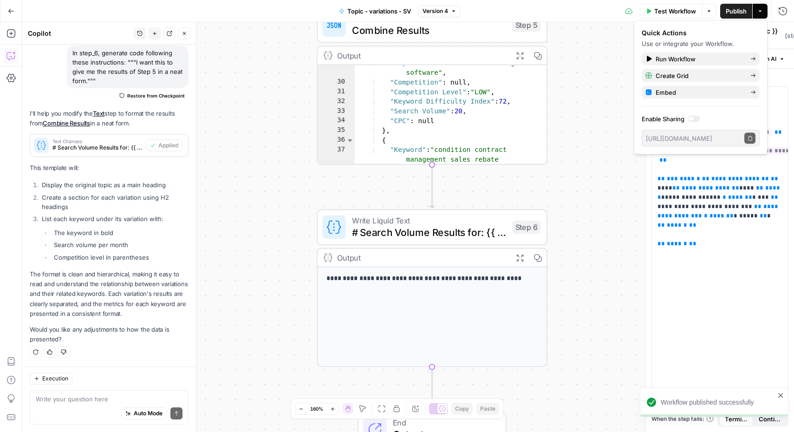
click at [675, 13] on span "Test Workflow" at bounding box center [675, 11] width 42 height 9
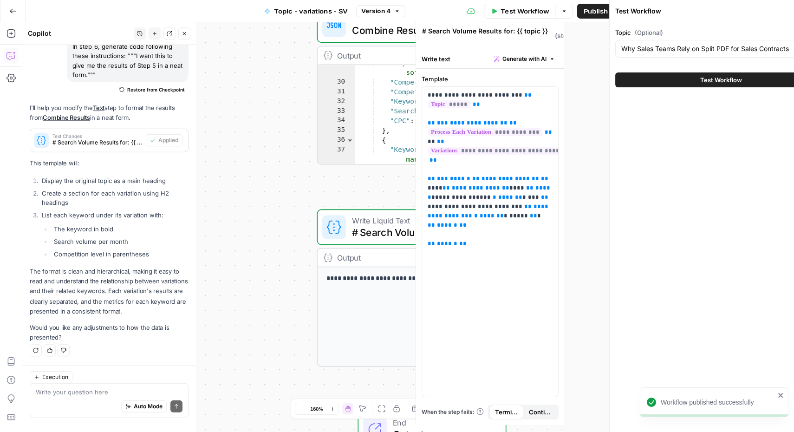
scroll to position [1974, 0]
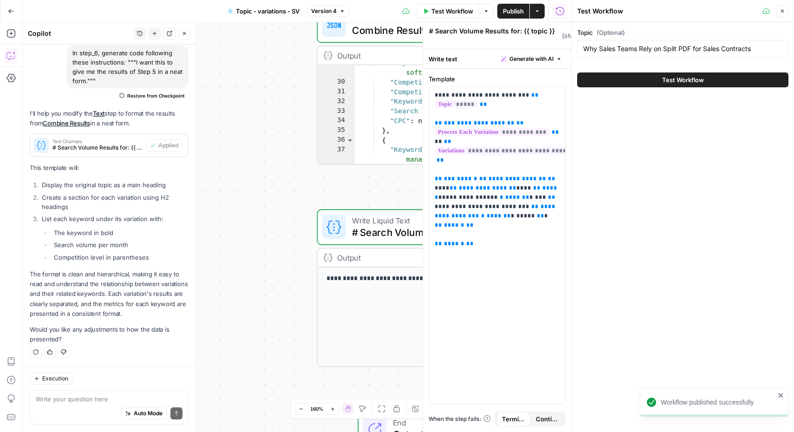
click at [674, 85] on button "Test Workflow" at bounding box center [682, 79] width 211 height 15
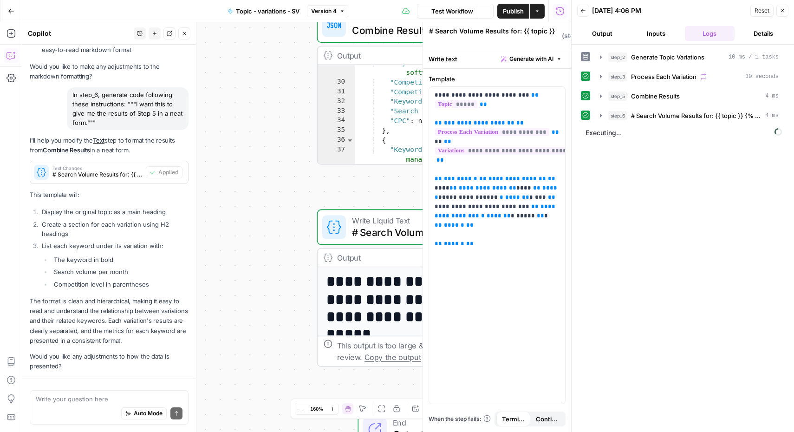
scroll to position [1974, 0]
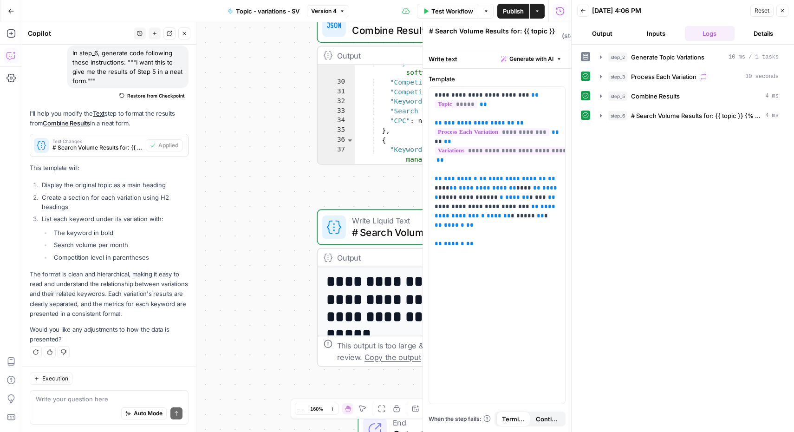
click at [782, 14] on button "Close" at bounding box center [782, 11] width 12 height 12
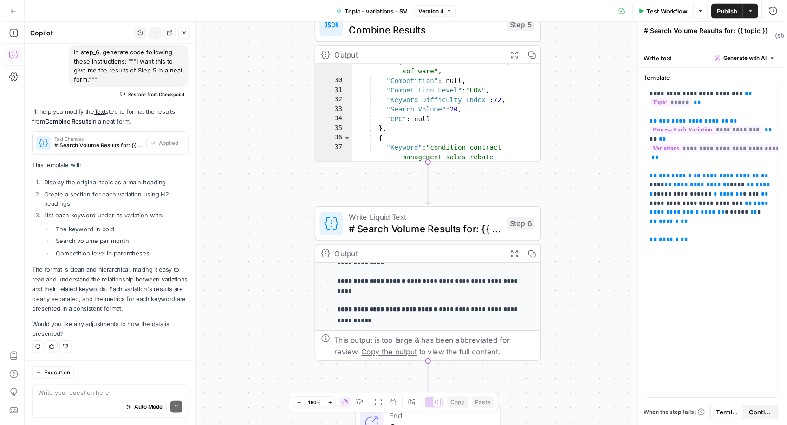
scroll to position [0, 0]
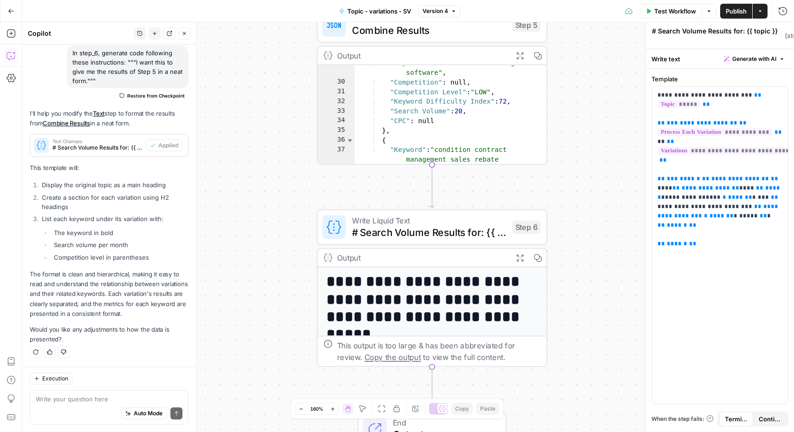
click at [732, 9] on span "Publish" at bounding box center [736, 11] width 21 height 9
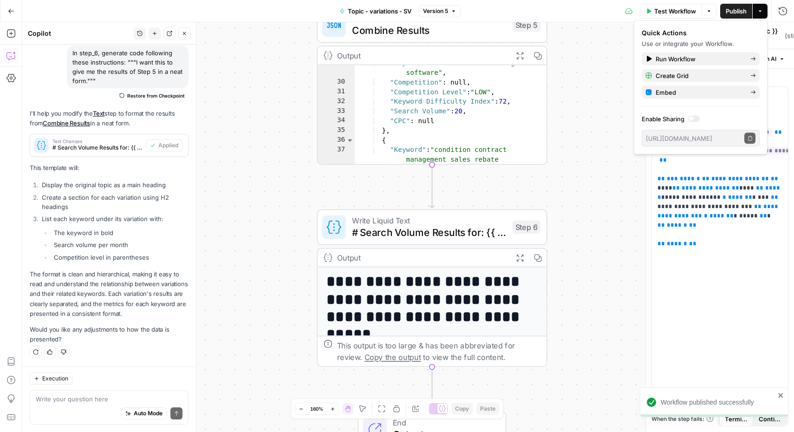
click at [706, 9] on icon "button" at bounding box center [709, 11] width 6 height 6
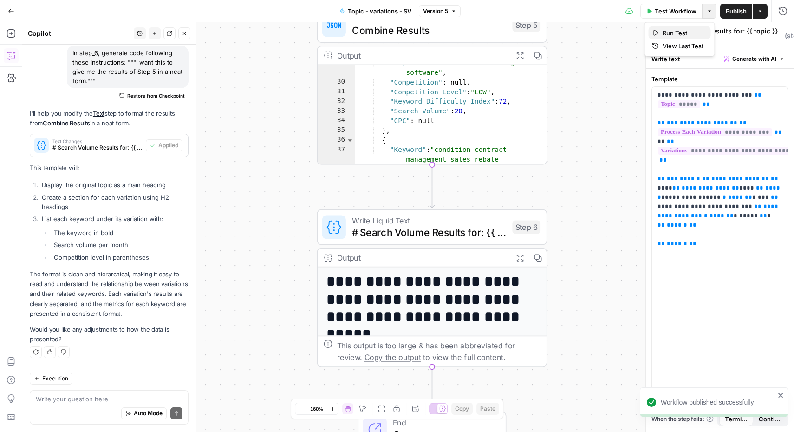
click at [672, 33] on span "Run Test" at bounding box center [683, 32] width 41 height 9
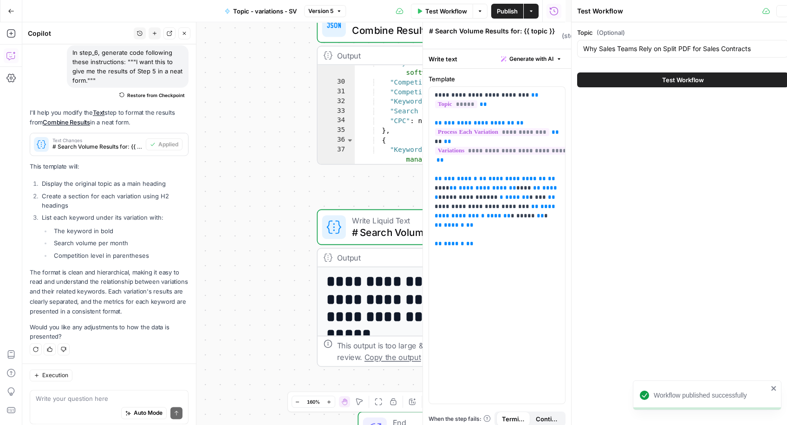
scroll to position [1974, 0]
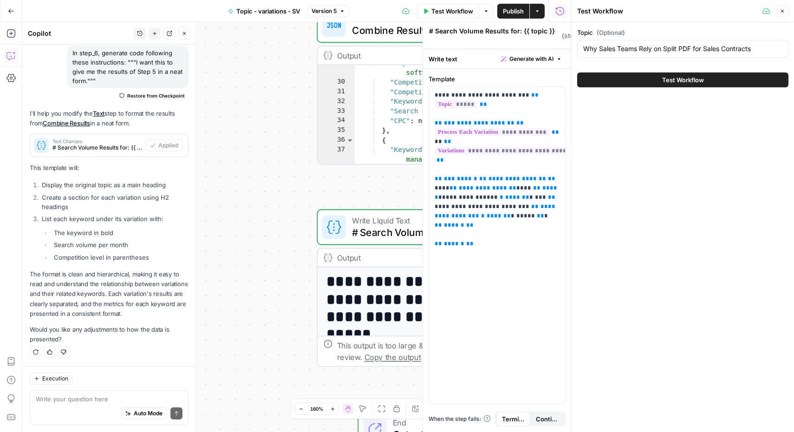
click at [782, 10] on icon "button" at bounding box center [782, 11] width 3 height 3
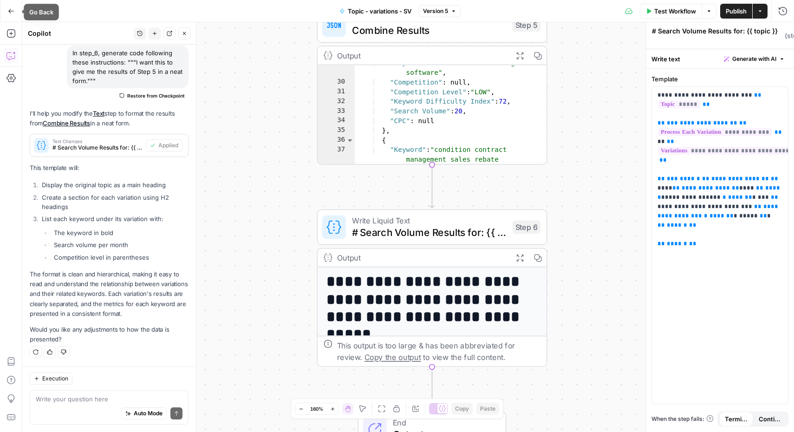
click at [7, 12] on button "Go Back" at bounding box center [11, 11] width 17 height 17
